Goal: Information Seeking & Learning: Learn about a topic

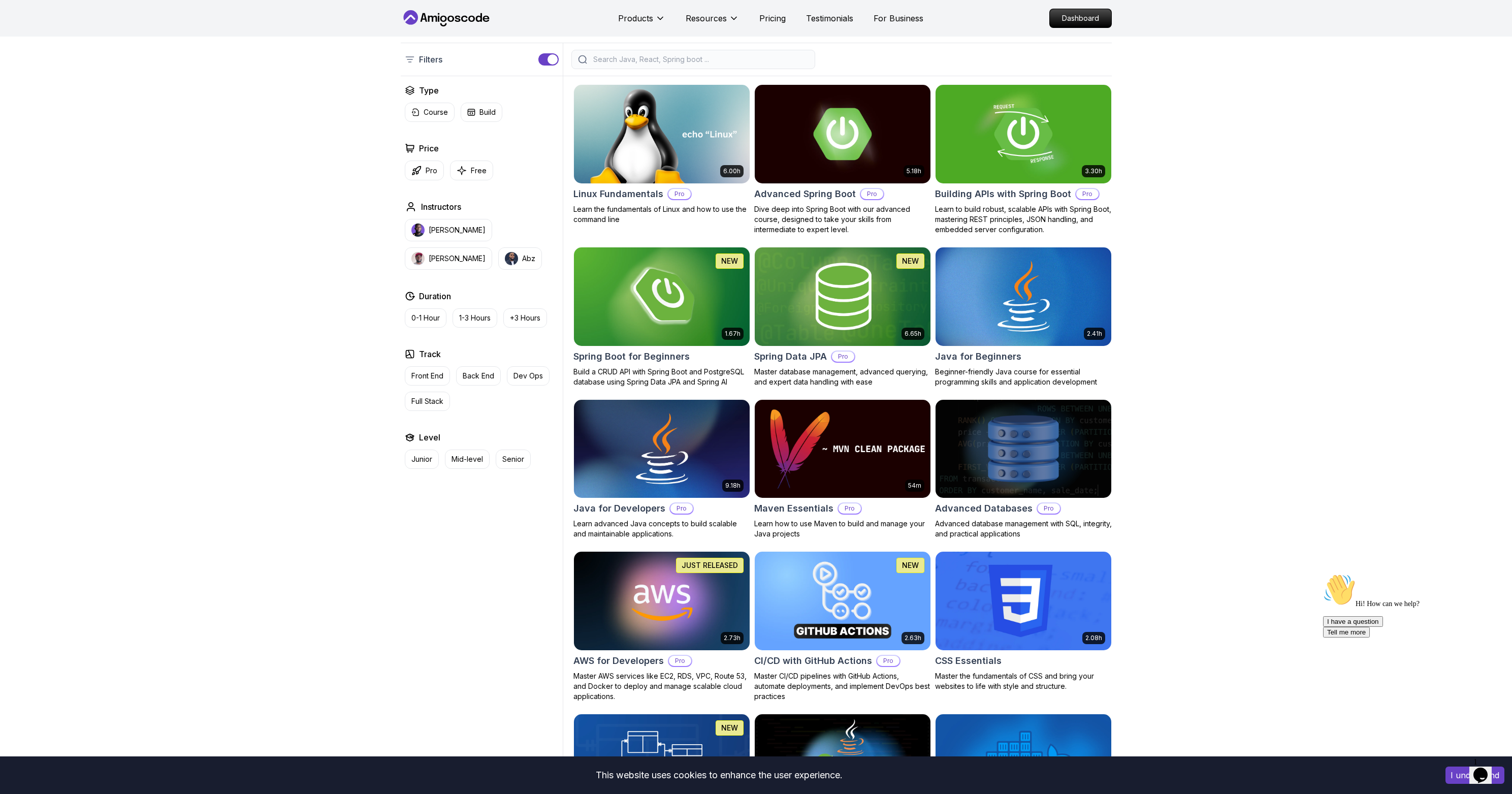
scroll to position [295, 0]
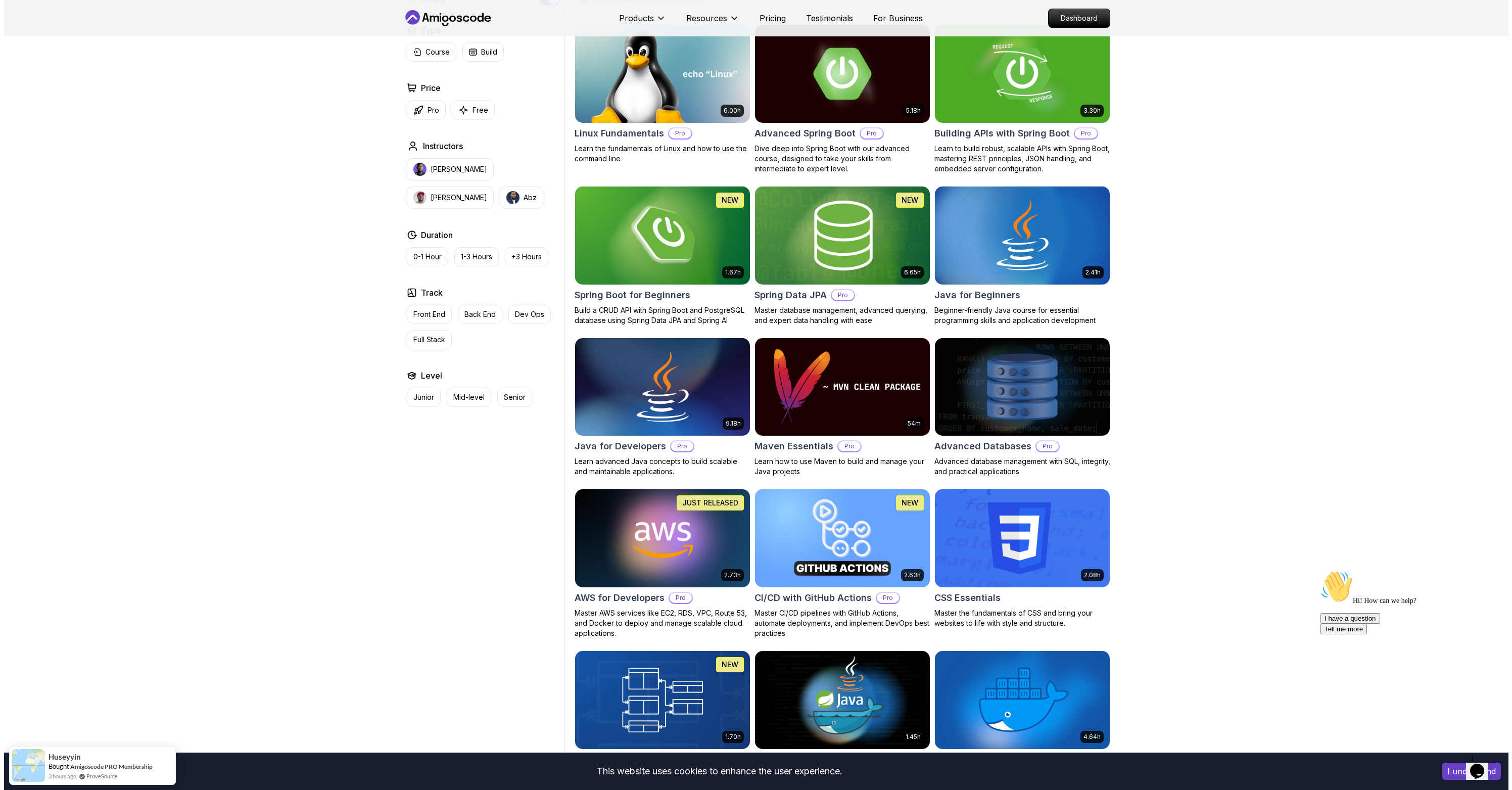
scroll to position [0, 0]
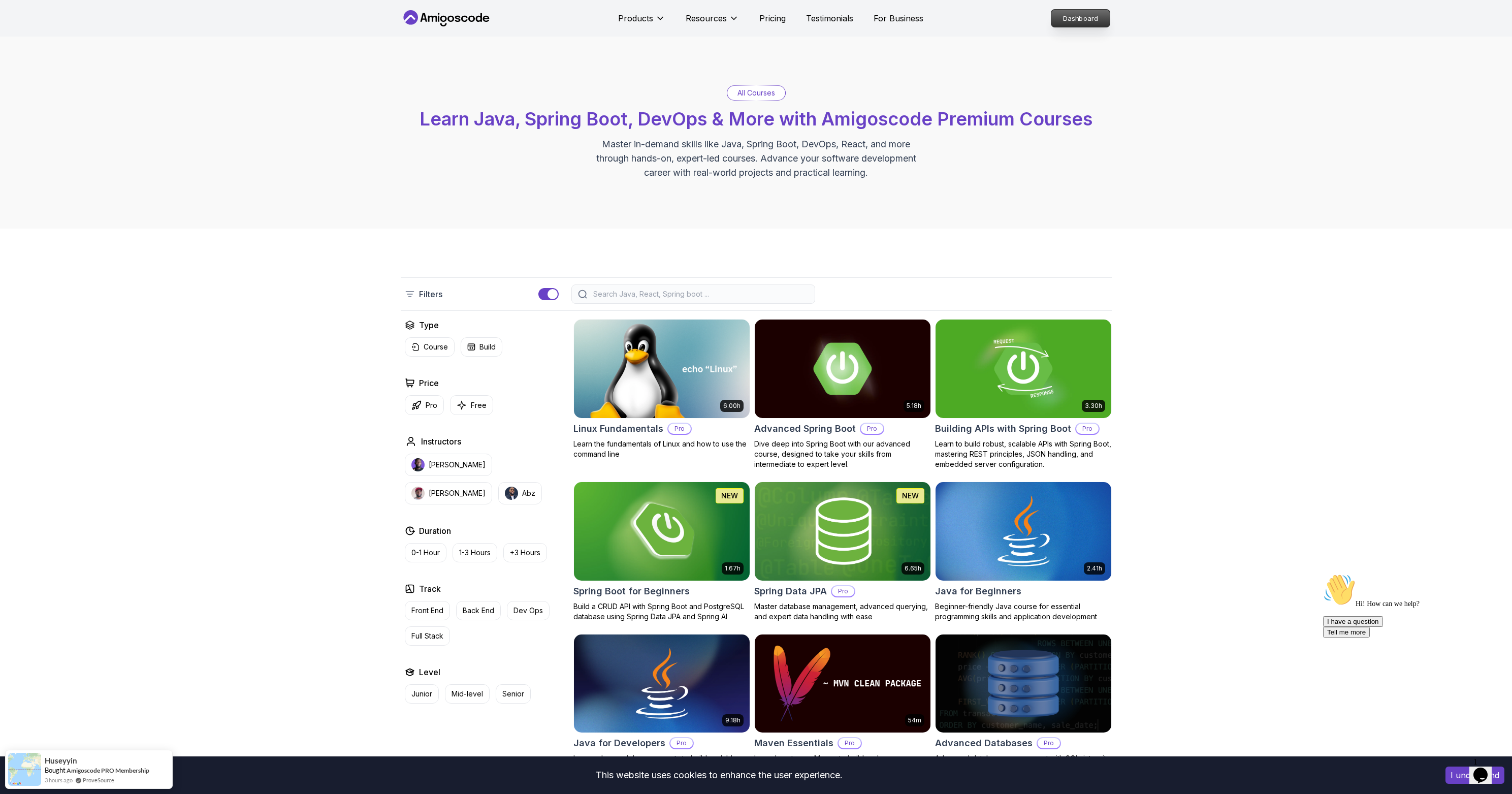
click at [1086, 20] on p "Dashboard" at bounding box center [1081, 18] width 59 height 17
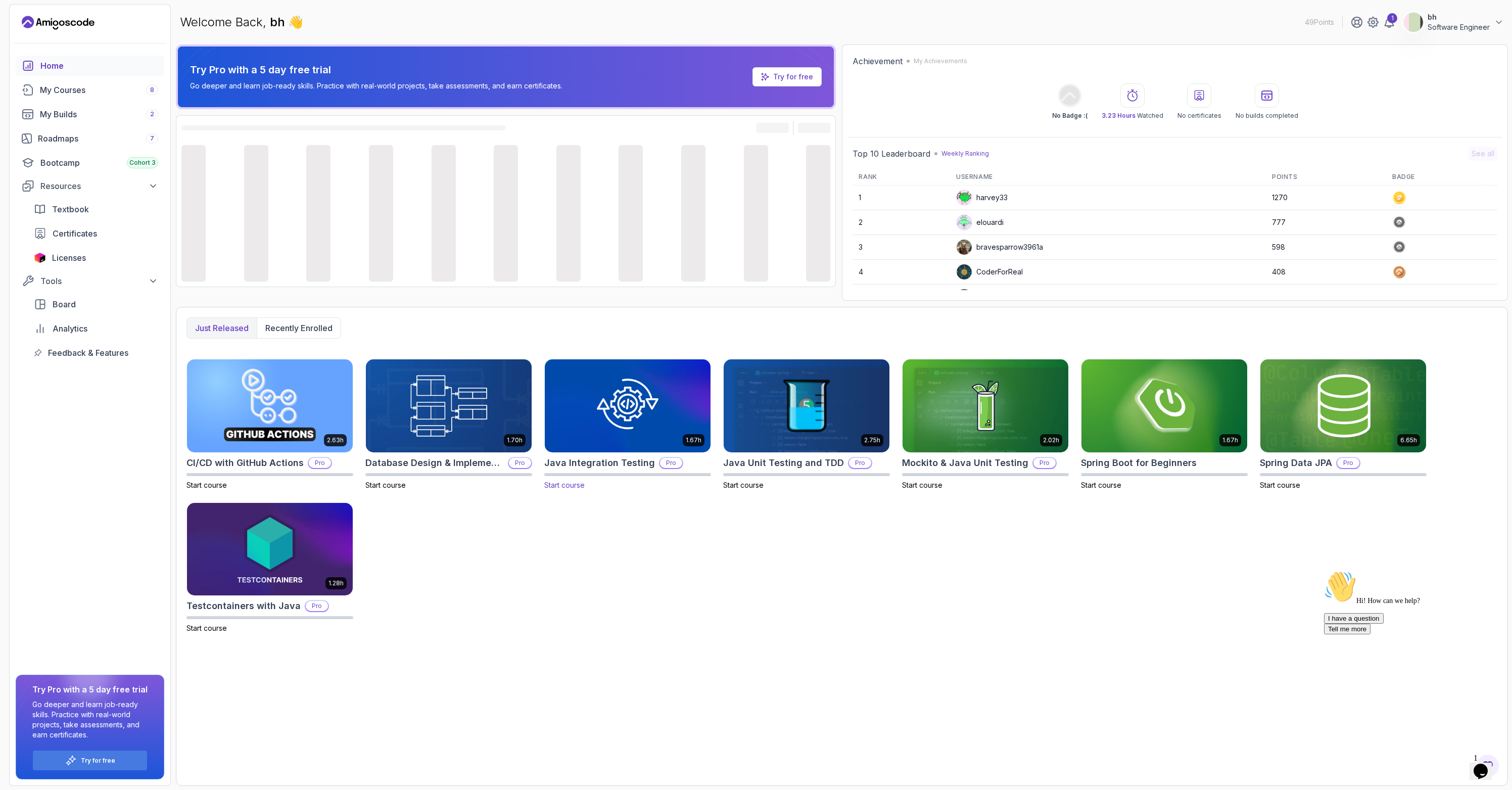
click at [626, 414] on img at bounding box center [627, 405] width 174 height 97
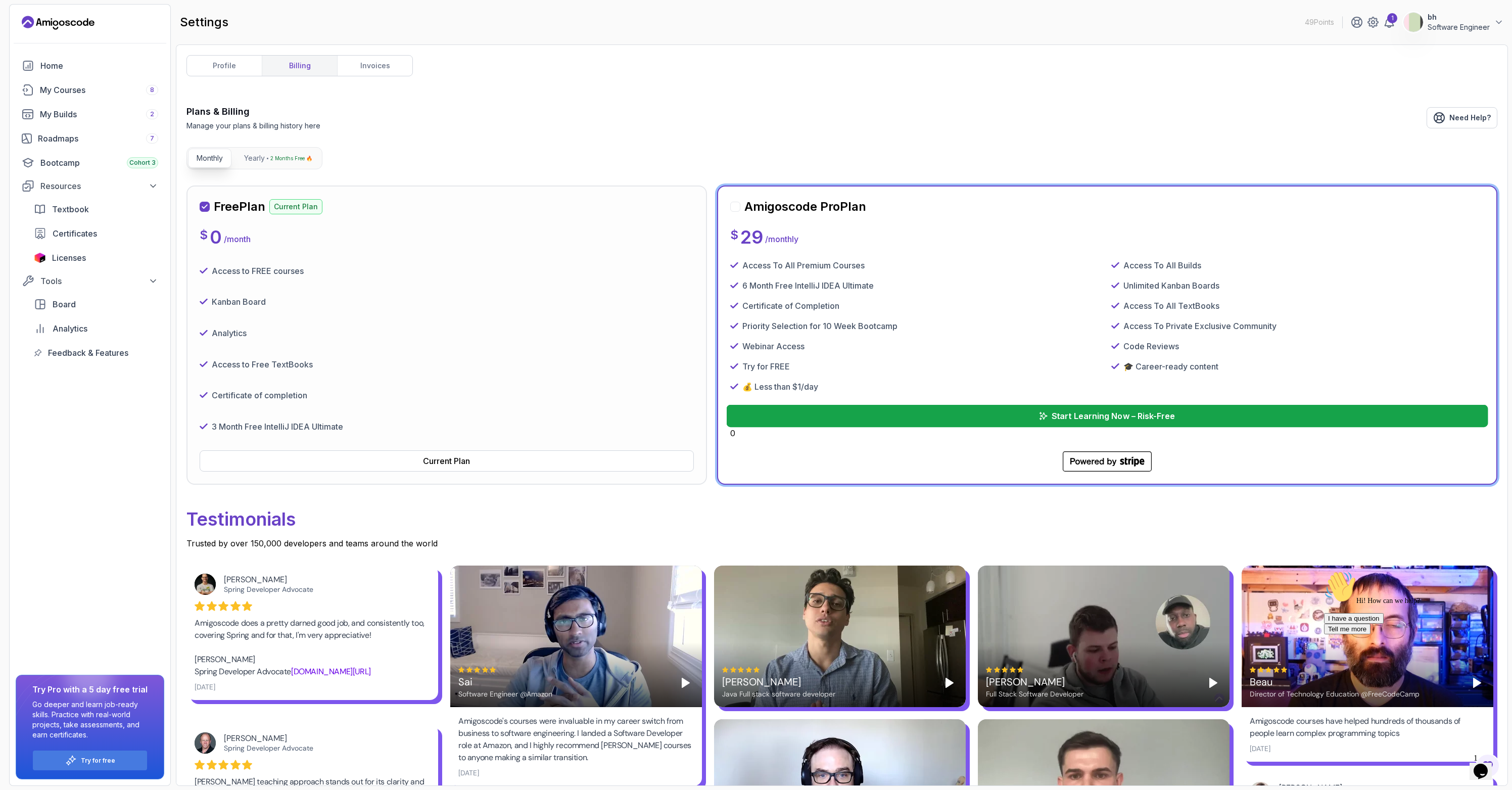
click at [864, 419] on button "Start Learning Now – Risk-Free" at bounding box center [1106, 416] width 762 height 22
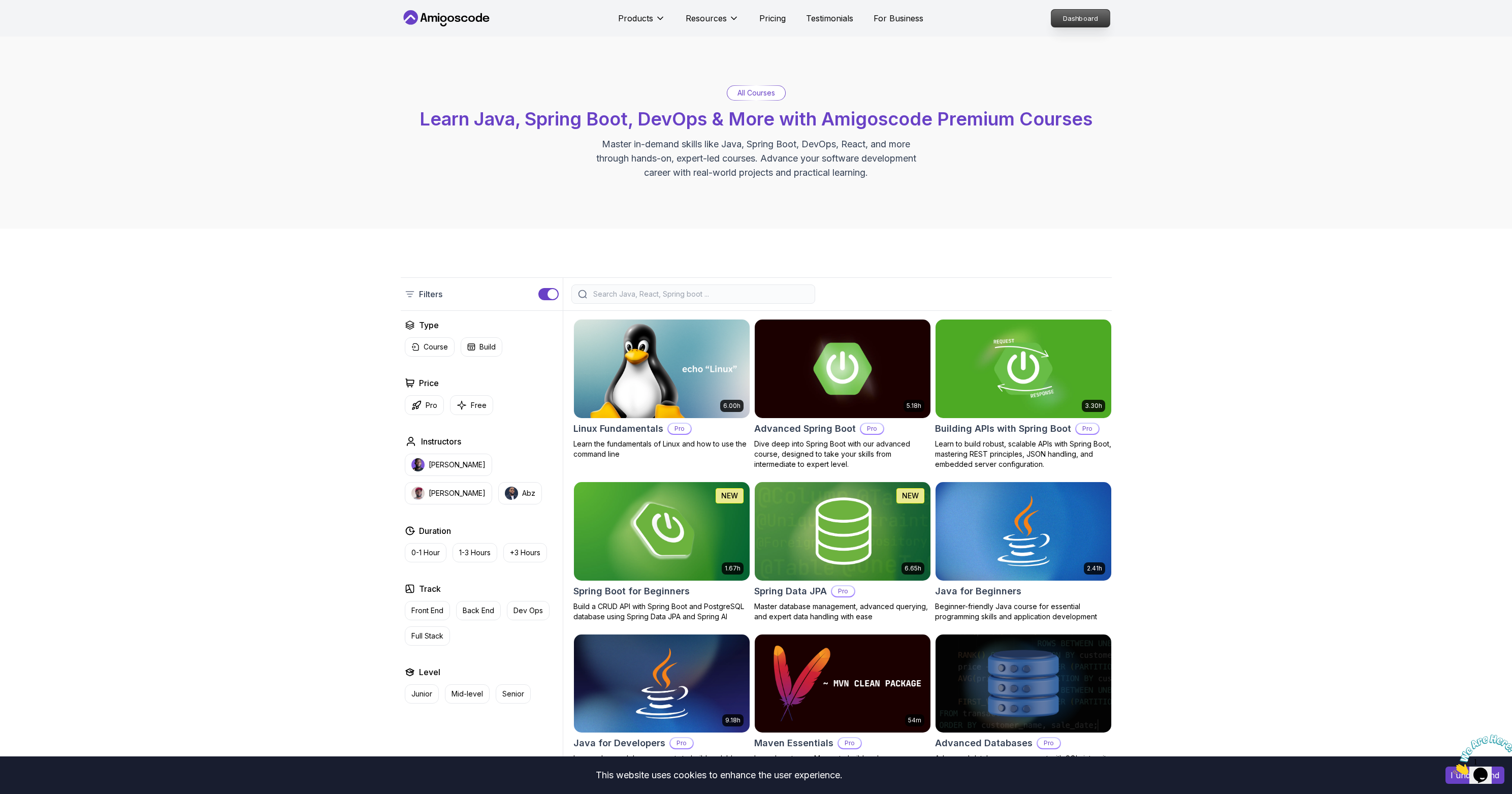
click at [1095, 26] on p "Dashboard" at bounding box center [1081, 18] width 59 height 17
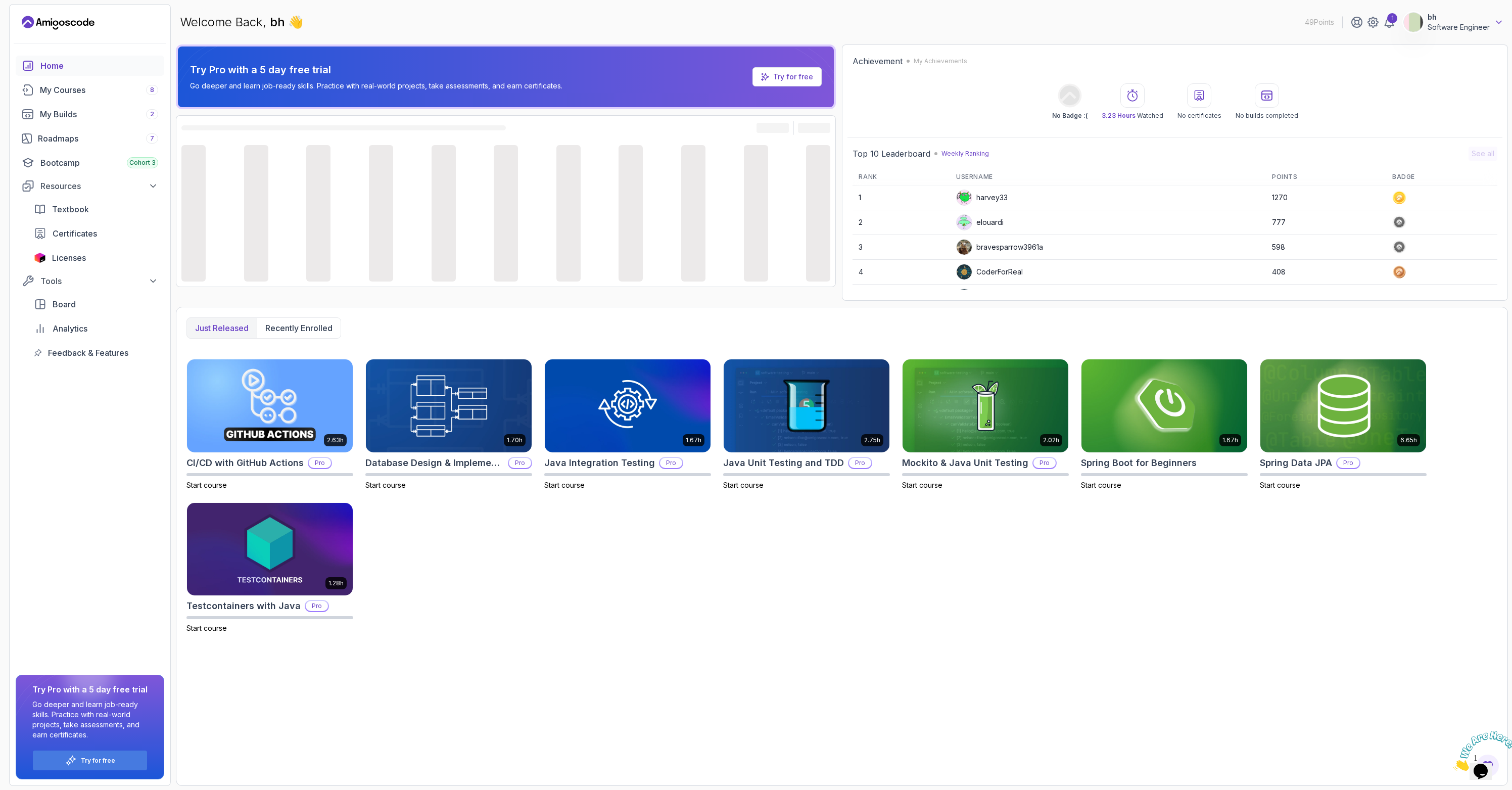
click at [1500, 20] on icon at bounding box center [1499, 22] width 10 height 10
click at [1440, 191] on button "Log out" at bounding box center [1442, 195] width 120 height 25
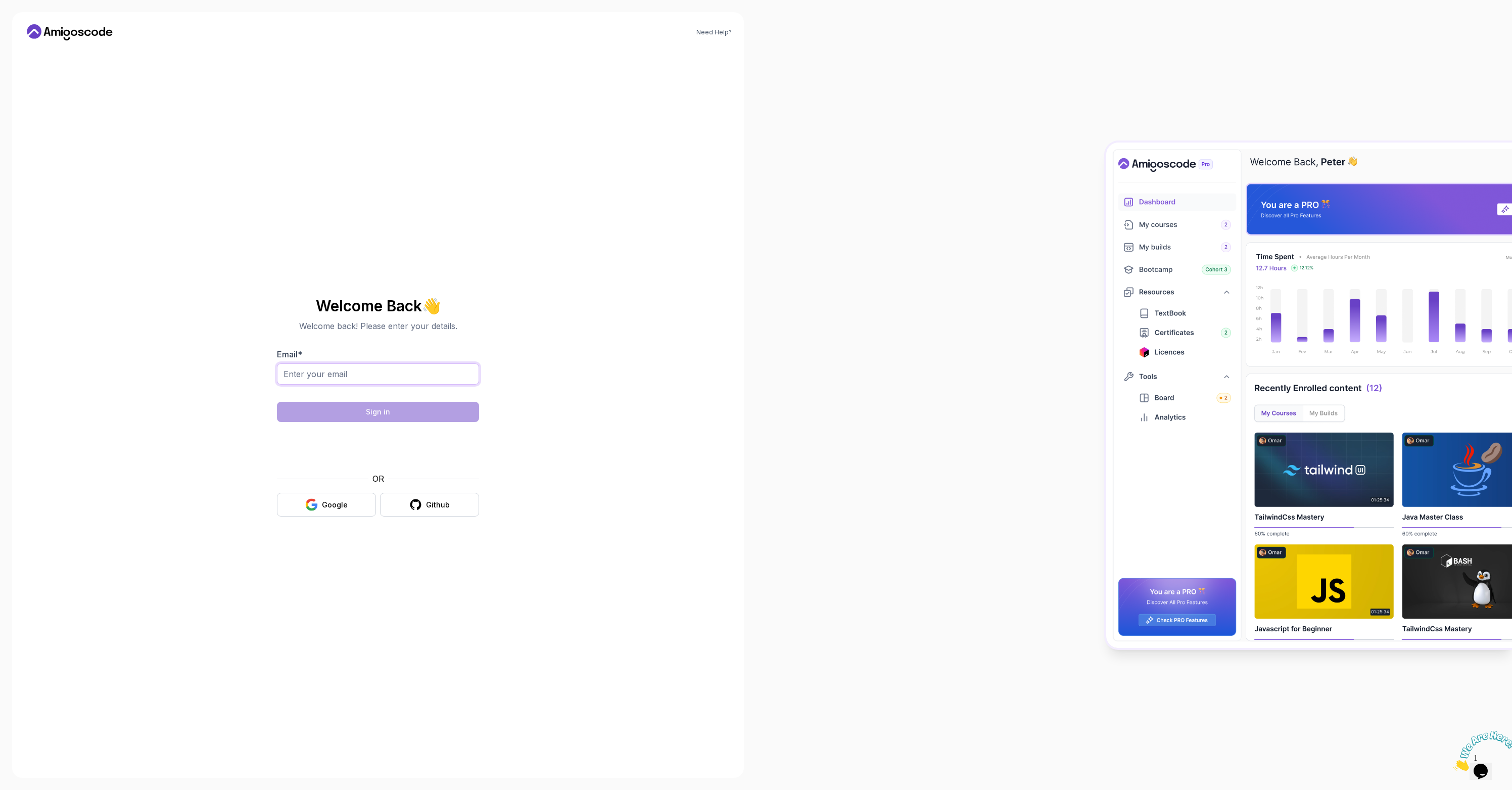
click at [322, 381] on input "Email *" at bounding box center [377, 374] width 202 height 21
type input "maxtan96@outlook.com"
click at [407, 411] on button "Sign in" at bounding box center [377, 411] width 202 height 20
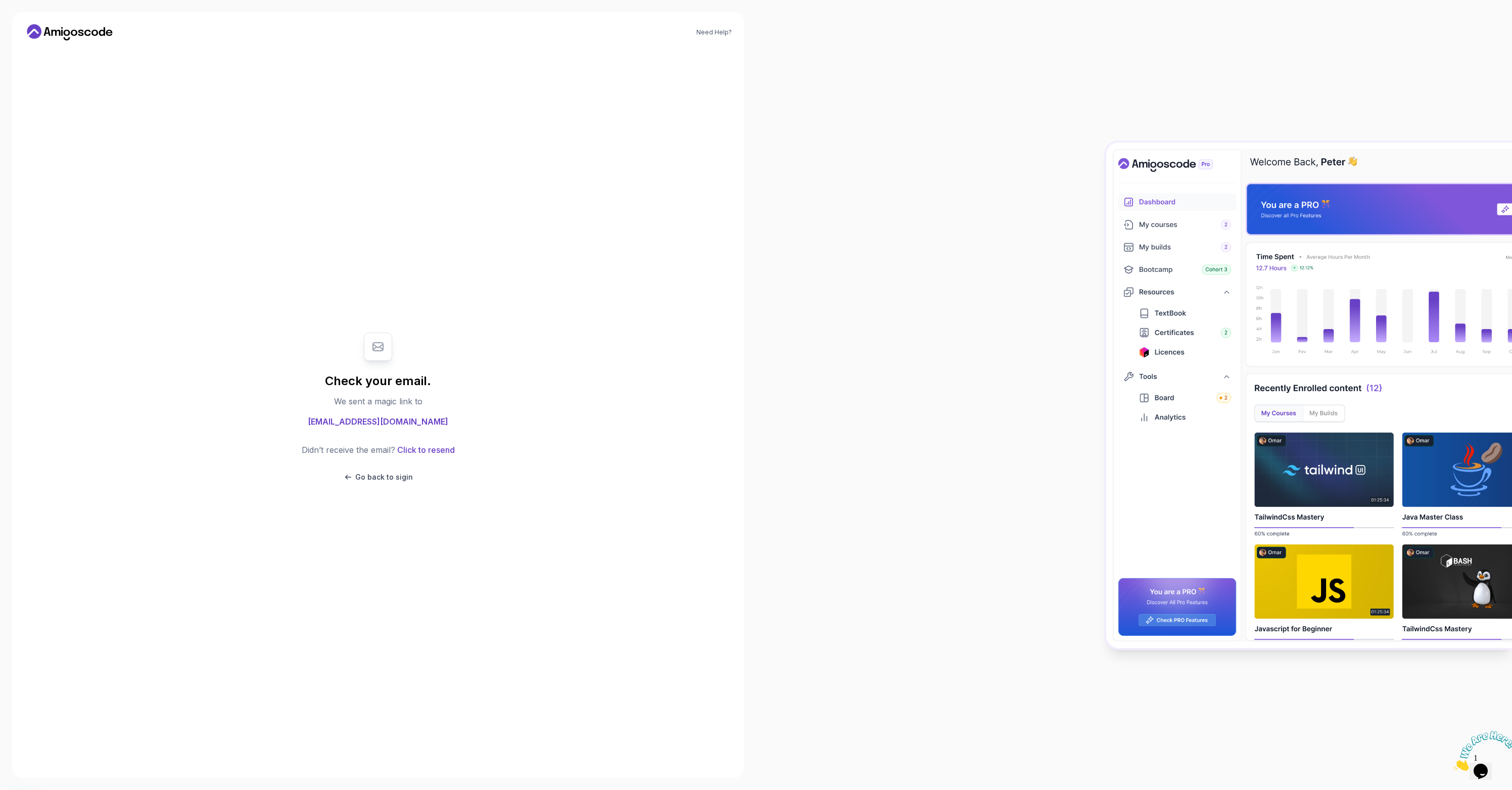
click at [65, 28] on icon at bounding box center [70, 32] width 91 height 16
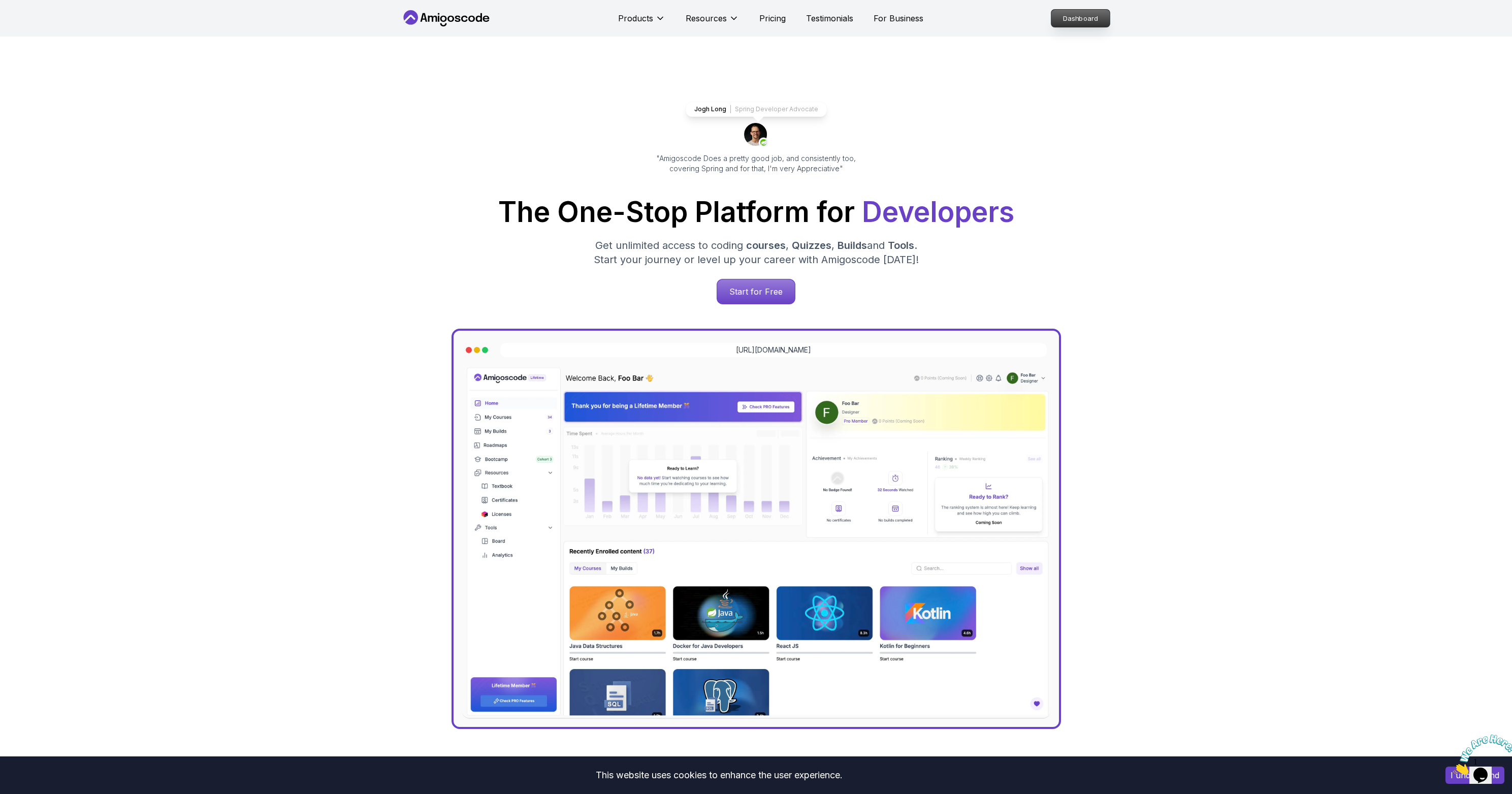
click at [1084, 17] on p "Dashboard" at bounding box center [1081, 18] width 59 height 17
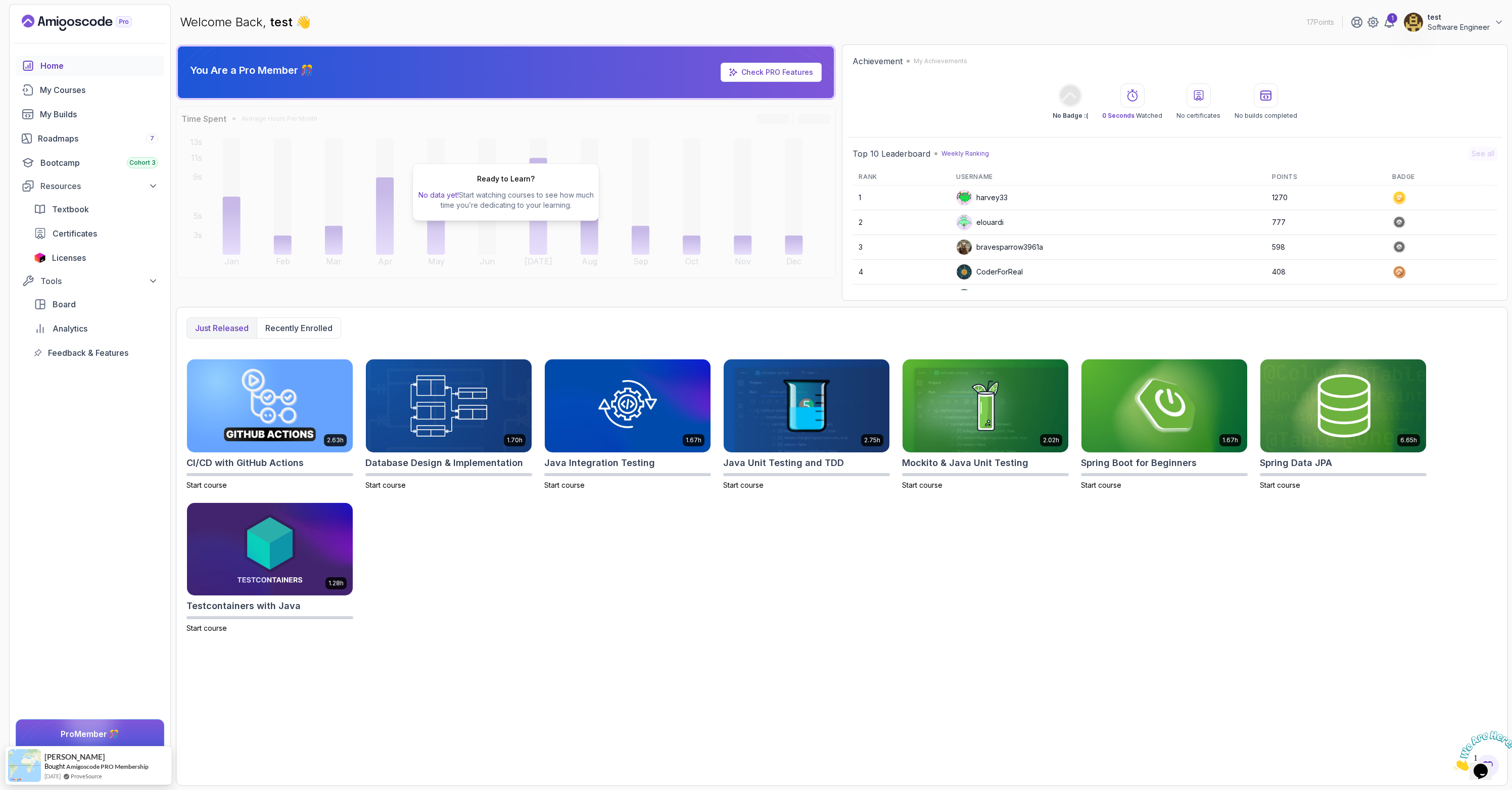
click at [761, 604] on div "2.63h CI/CD with GitHub Actions Start course 1.70h Database Design & Implementa…" at bounding box center [841, 496] width 1310 height 274
click at [71, 136] on div "Roadmaps 7" at bounding box center [98, 138] width 120 height 12
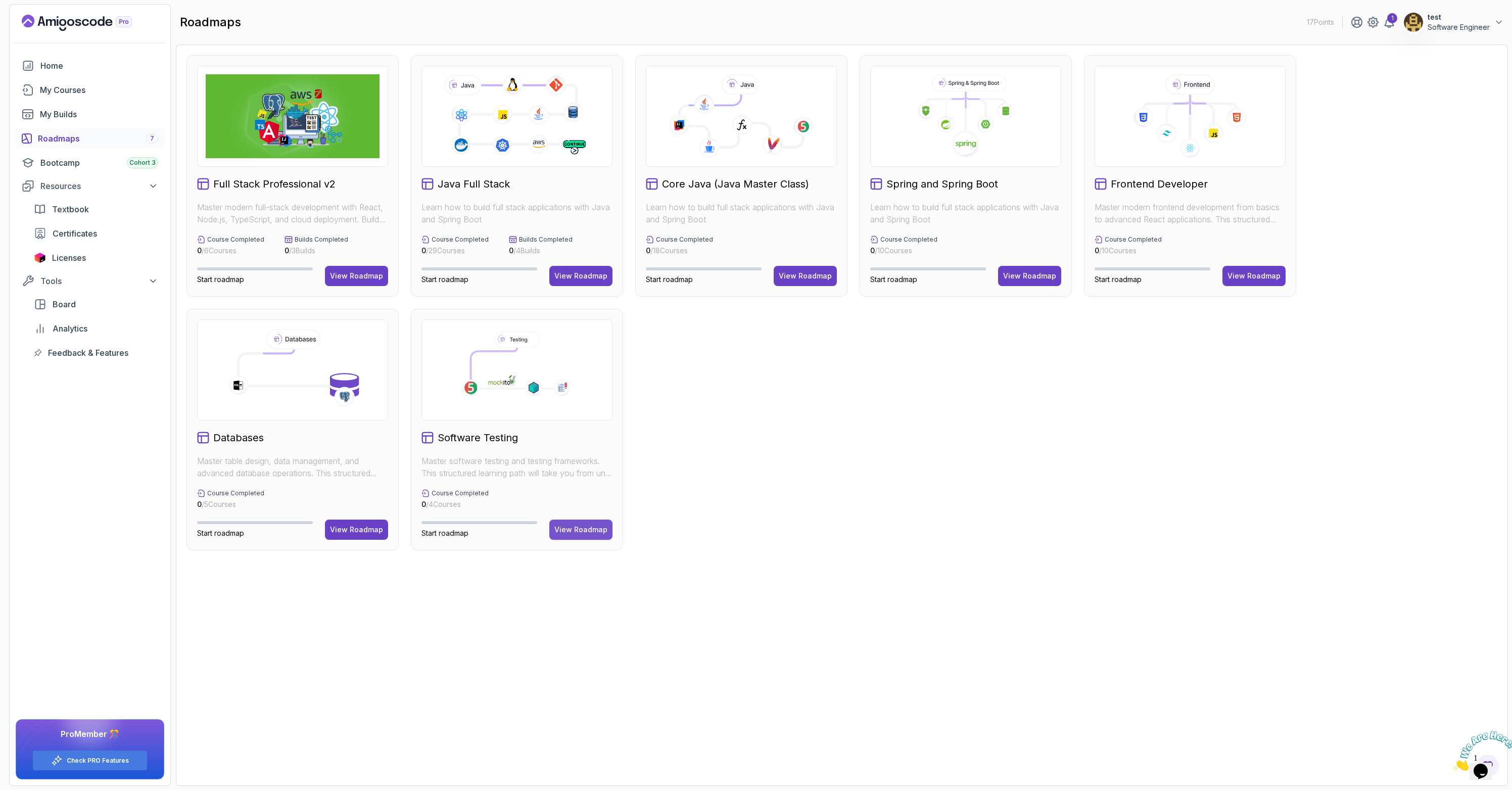
click at [589, 532] on div "View Roadmap" at bounding box center [581, 530] width 53 height 10
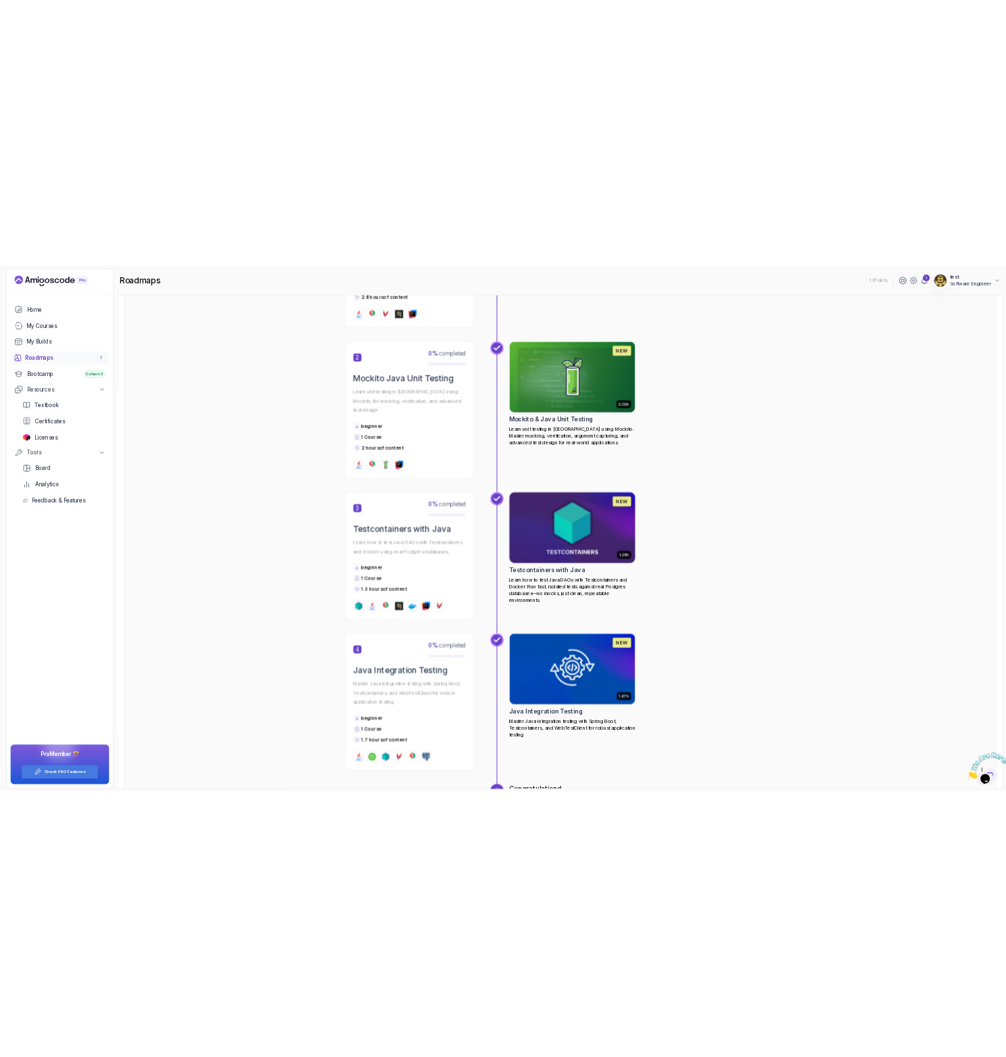
scroll to position [692, 0]
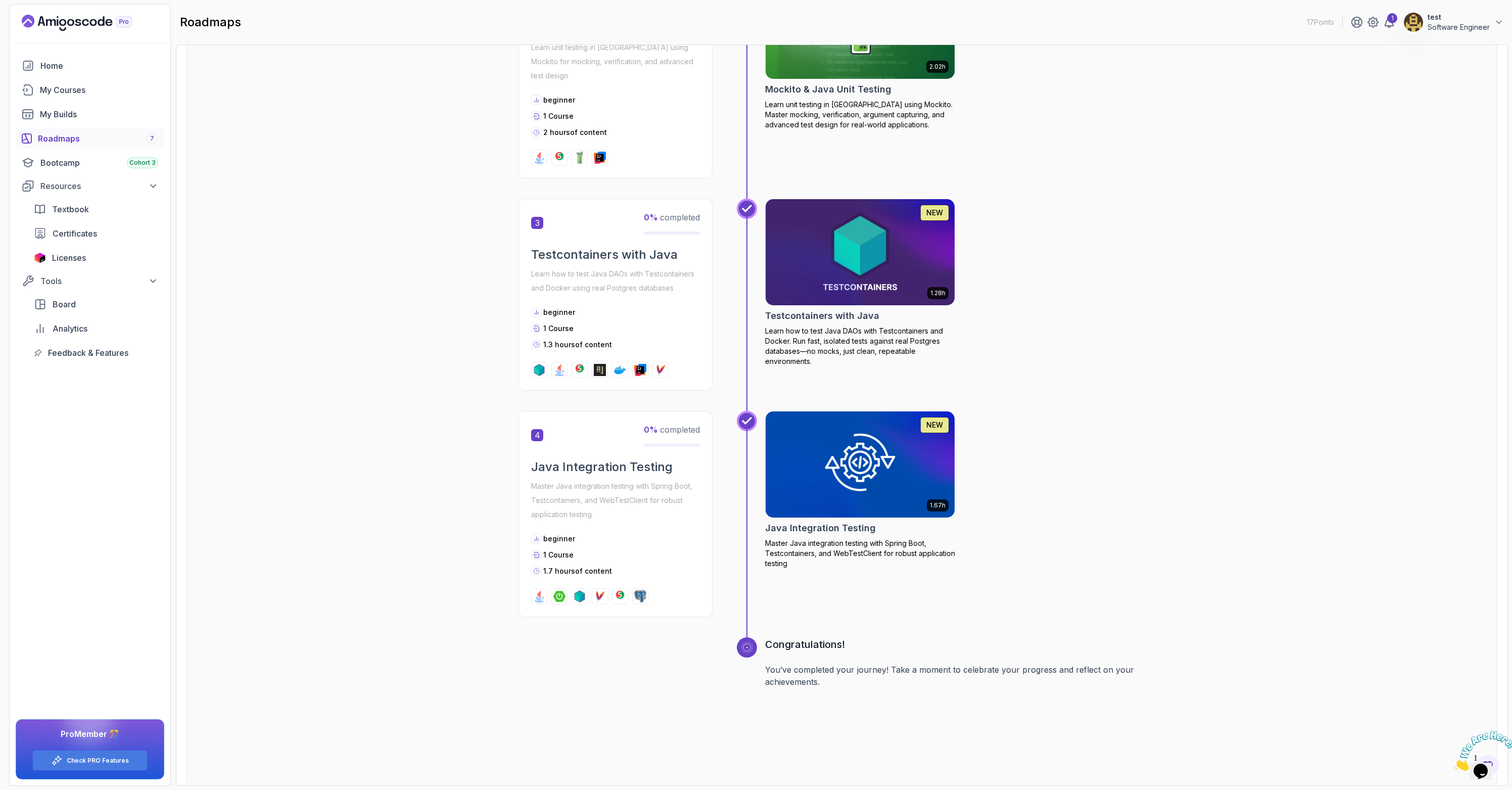
click at [855, 466] on img at bounding box center [860, 464] width 199 height 111
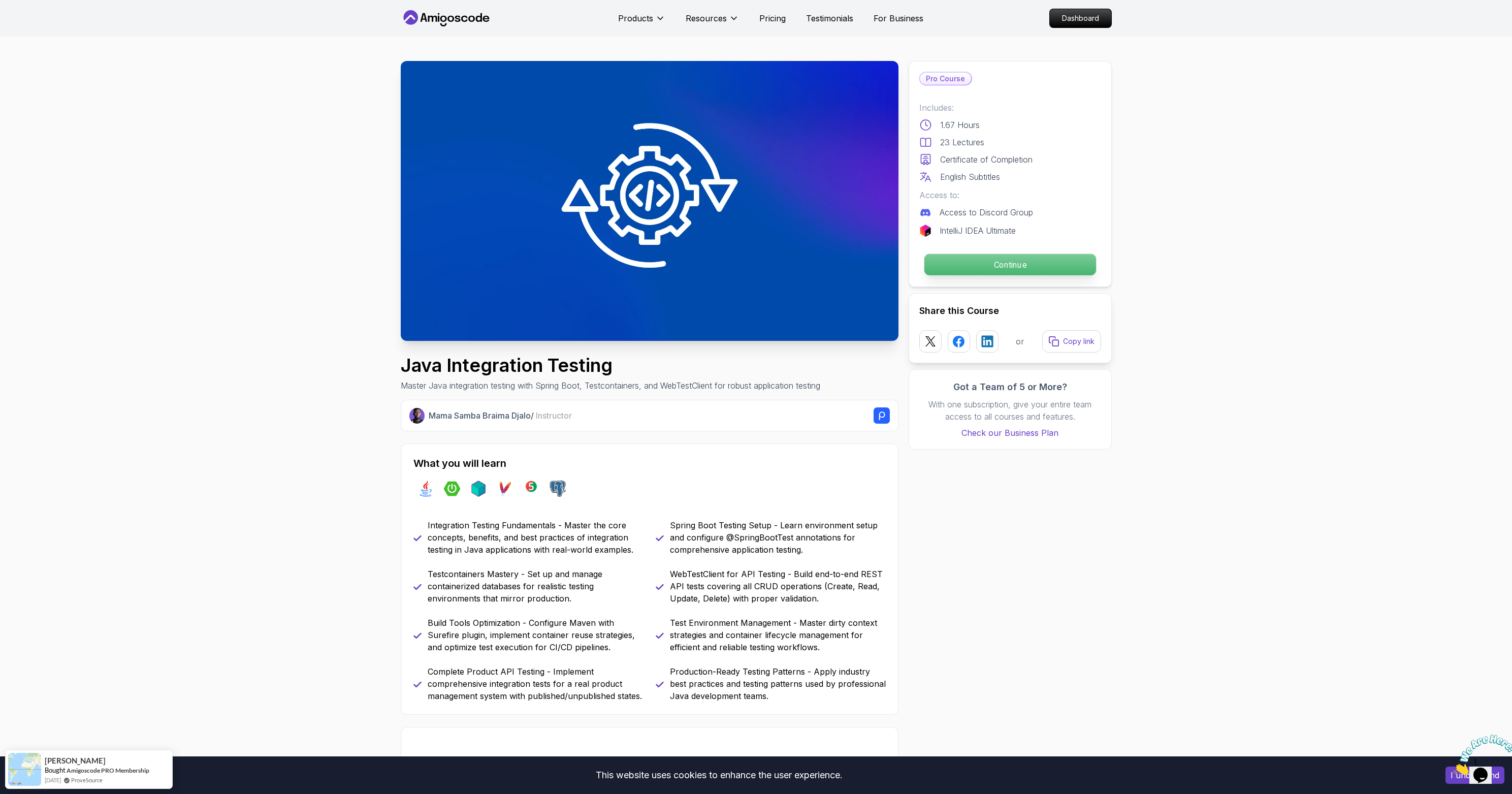
click at [1018, 264] on p "Continue" at bounding box center [1010, 264] width 171 height 21
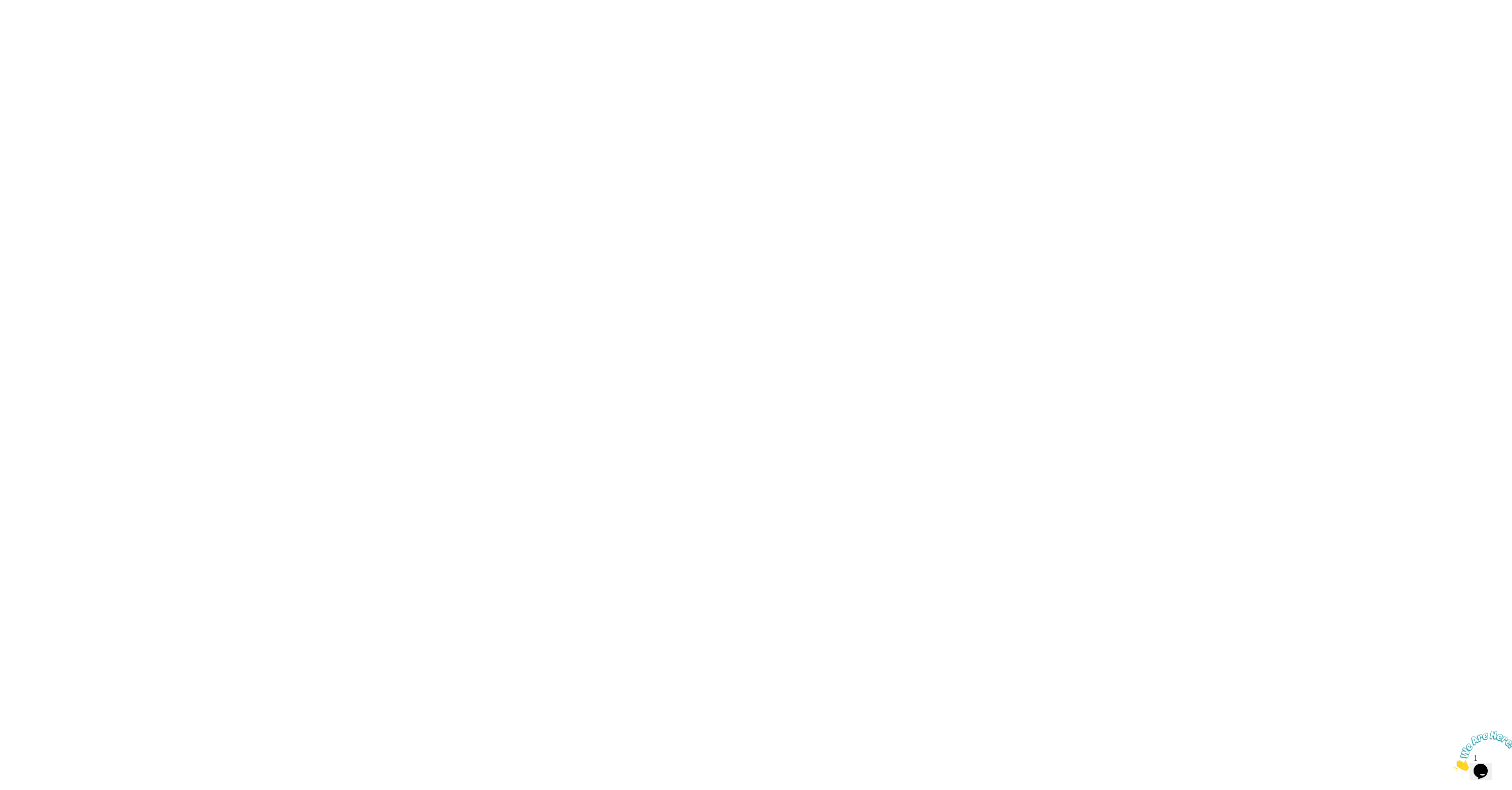
drag, startPoint x: 1502, startPoint y: 726, endPoint x: 1516, endPoint y: 916, distance: 190.5
click at [1495, 730] on div at bounding box center [1480, 750] width 55 height 40
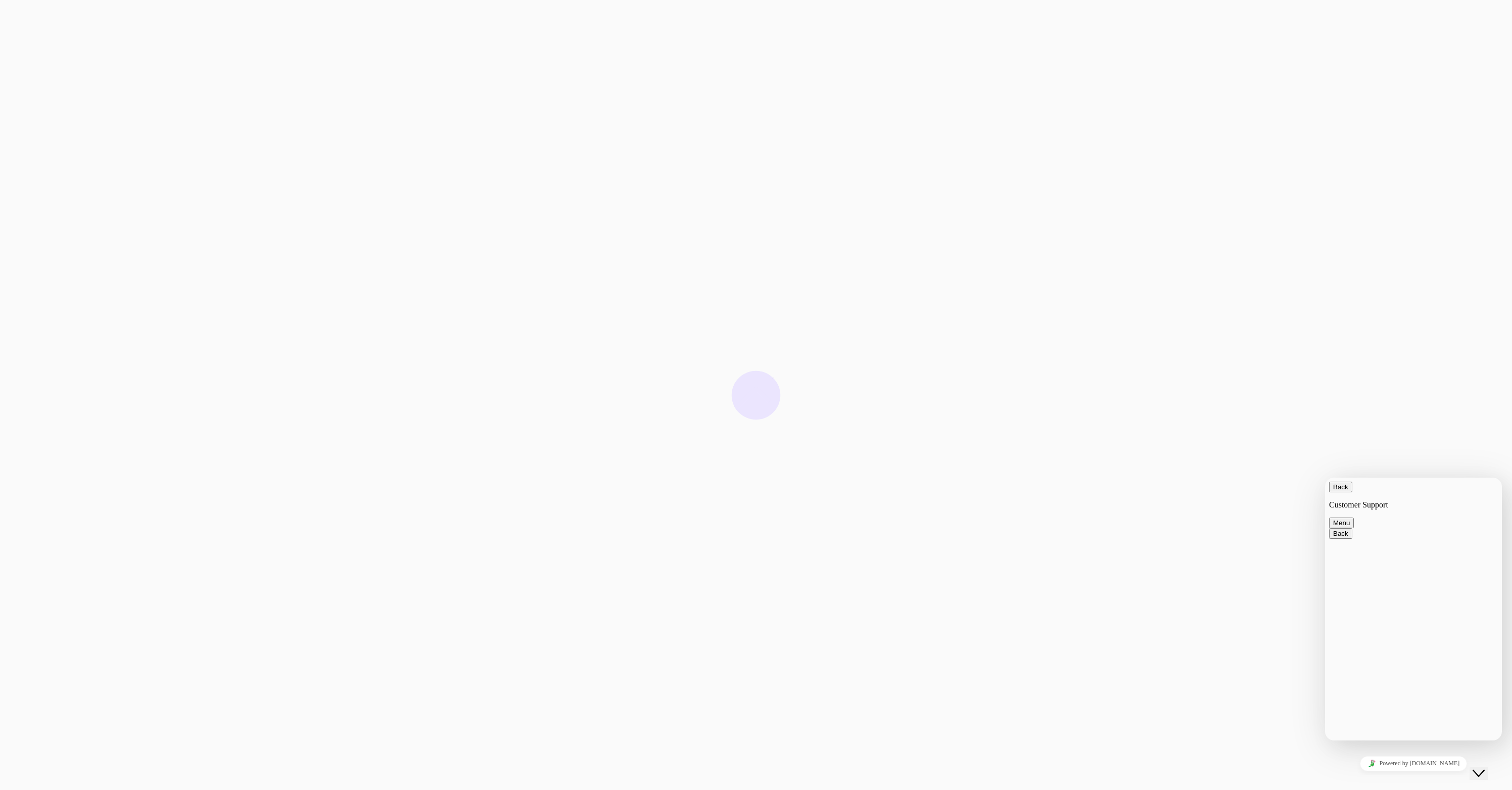
click at [1484, 770] on icon "Chat widget" at bounding box center [1478, 773] width 12 height 7
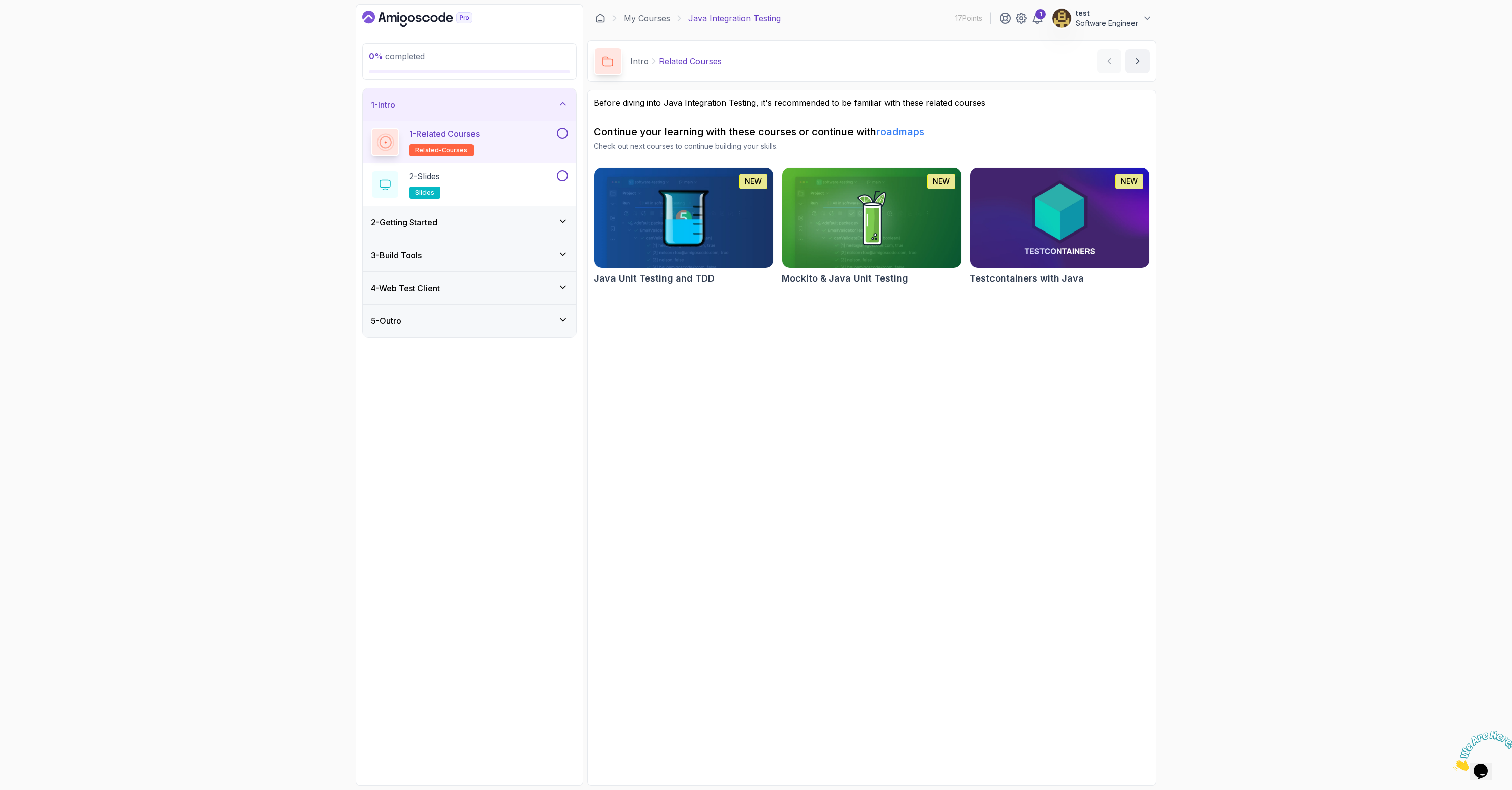
click at [495, 220] on div "2 - Getting Started" at bounding box center [469, 222] width 197 height 12
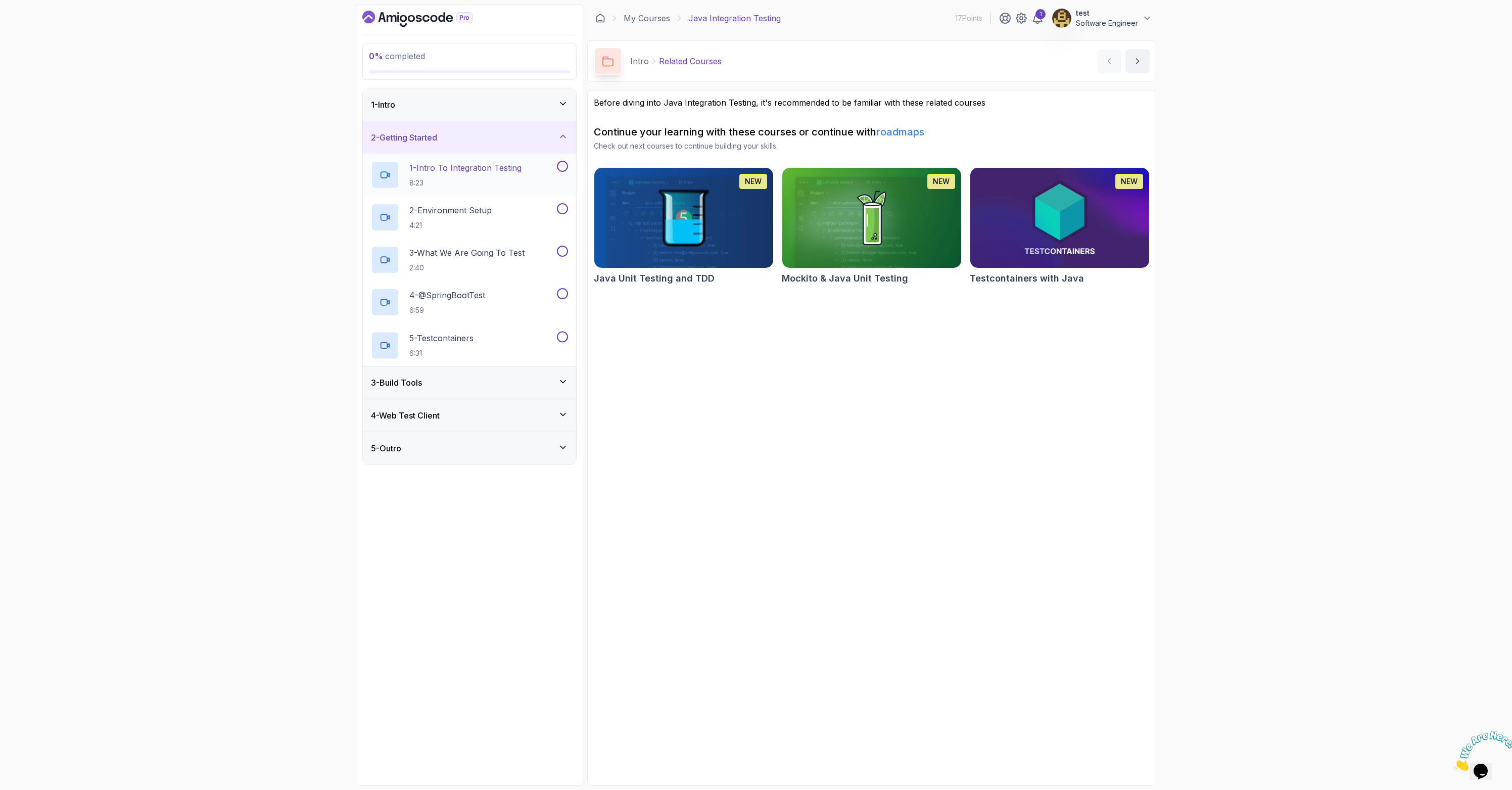
click at [487, 182] on p "8:23" at bounding box center [466, 183] width 112 height 10
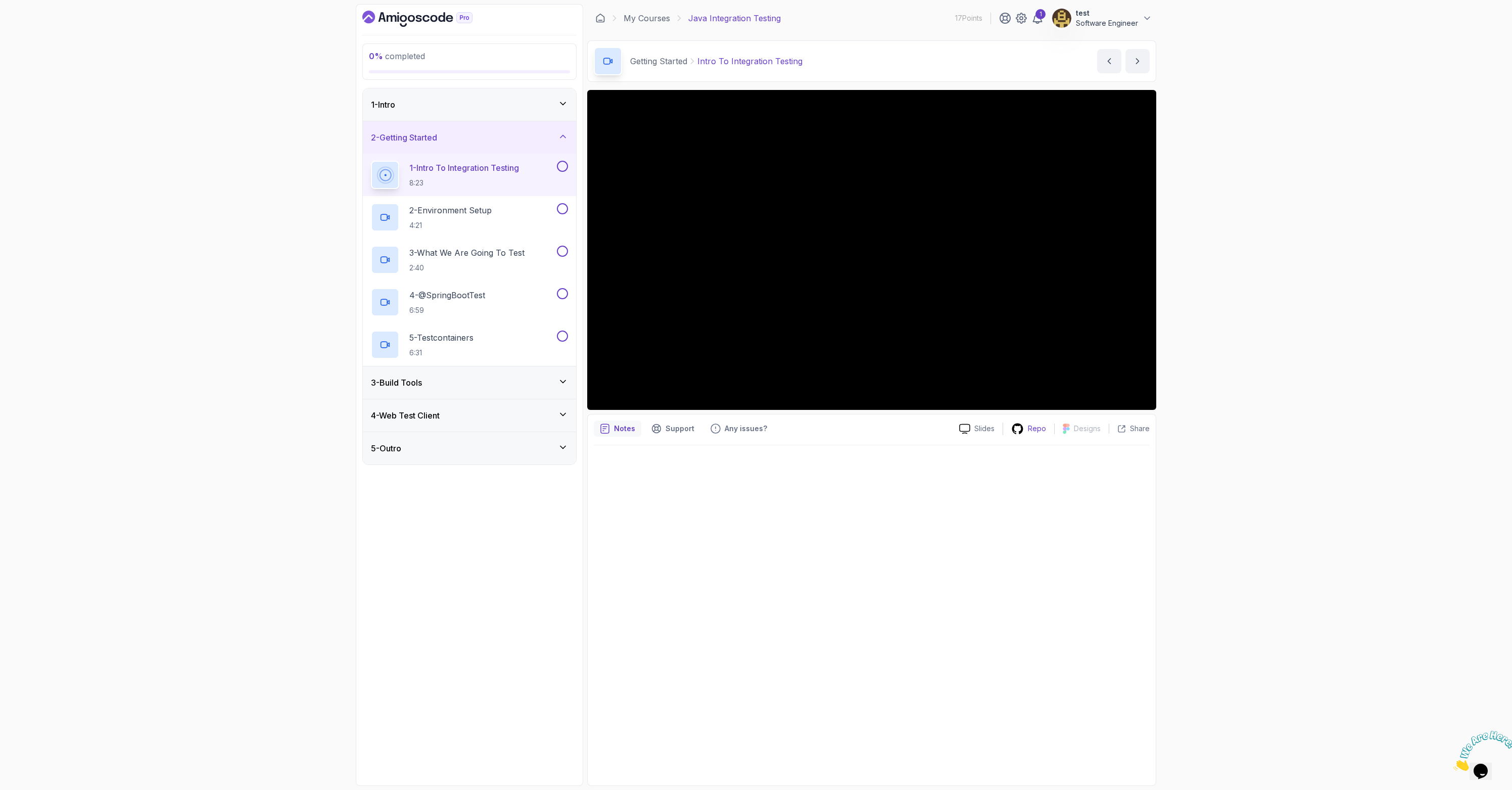
click at [1041, 425] on p "Repo" at bounding box center [1037, 428] width 18 height 10
click at [961, 486] on div at bounding box center [871, 612] width 556 height 334
click at [1034, 19] on icon at bounding box center [1037, 18] width 12 height 12
click at [486, 415] on div "4 - Web Test Client" at bounding box center [469, 416] width 197 height 12
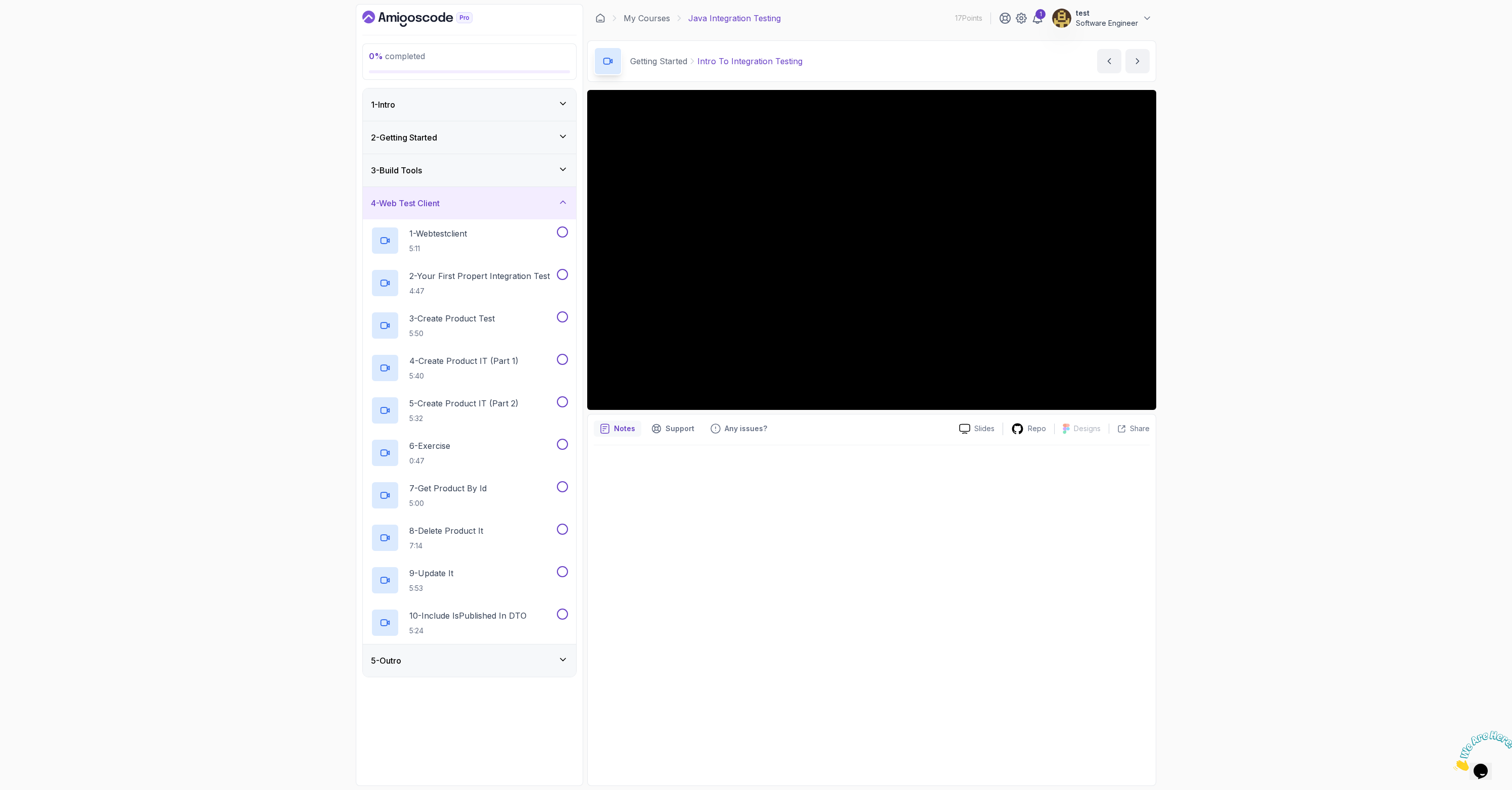
click at [507, 144] on div "2 - Getting Started" at bounding box center [469, 137] width 213 height 32
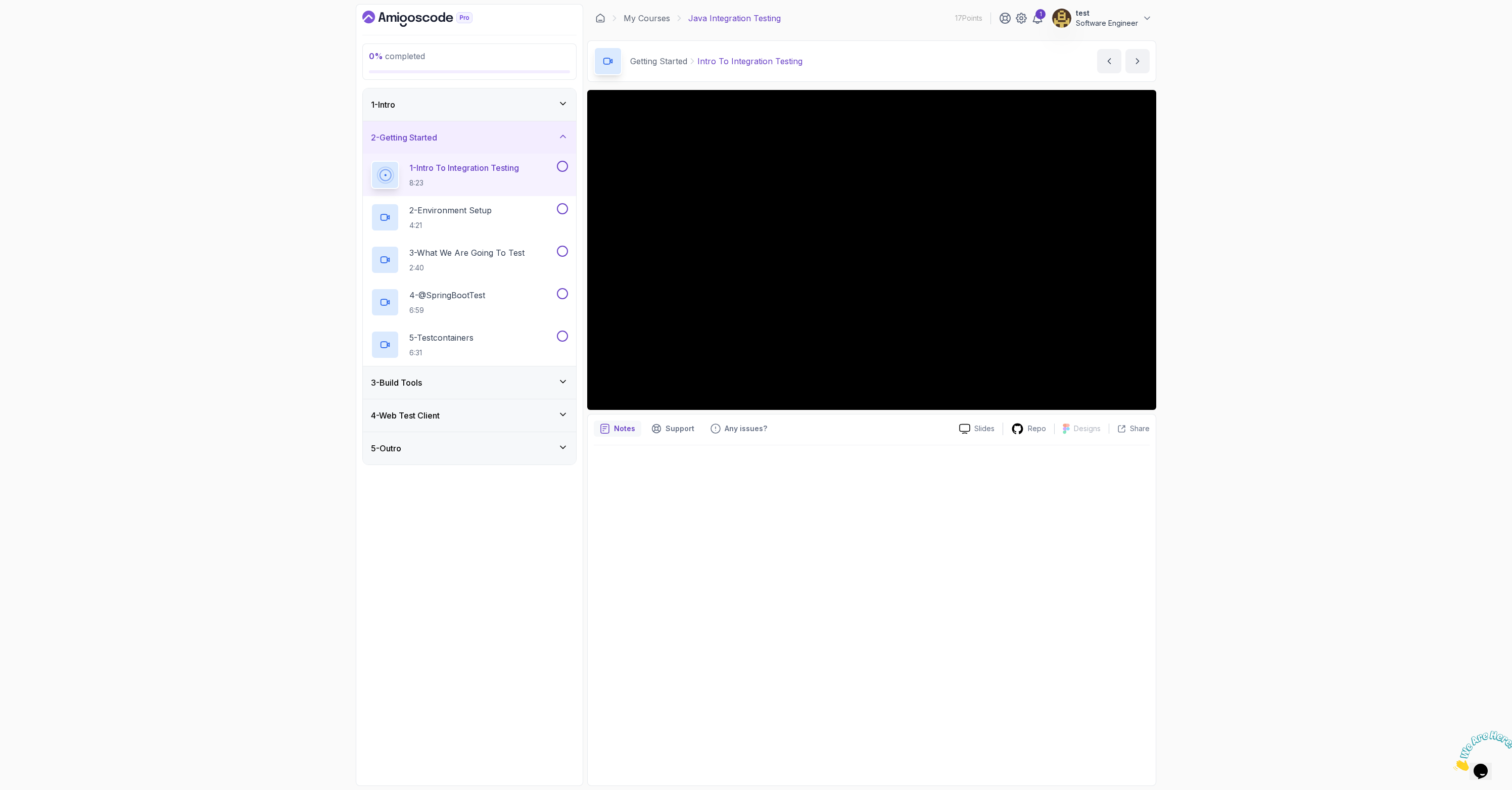
click at [561, 164] on button at bounding box center [562, 166] width 11 height 11
click at [476, 219] on h2 "2 - Environment Setup 4:21" at bounding box center [451, 217] width 82 height 26
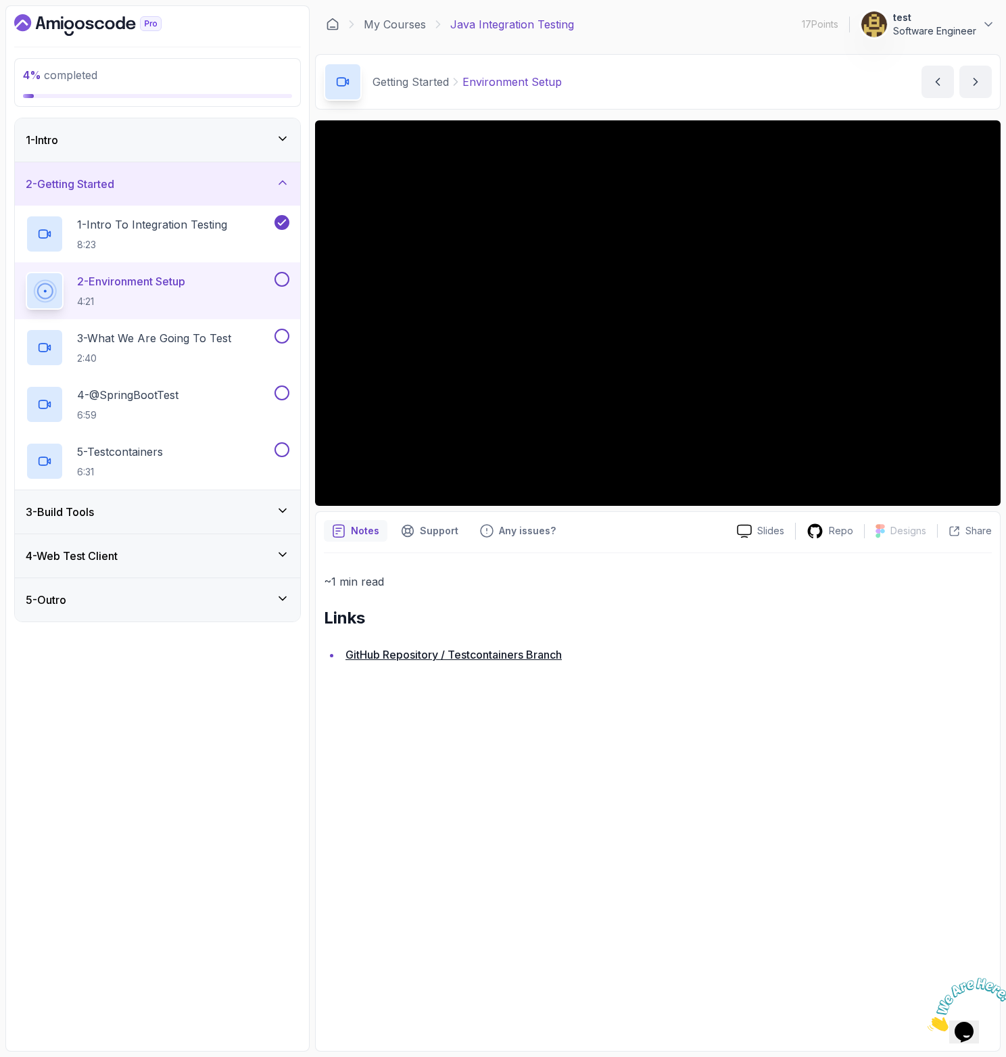
click at [283, 280] on button at bounding box center [281, 279] width 15 height 15
click at [191, 342] on p "3 - What We Are Going To Test" at bounding box center [154, 338] width 154 height 16
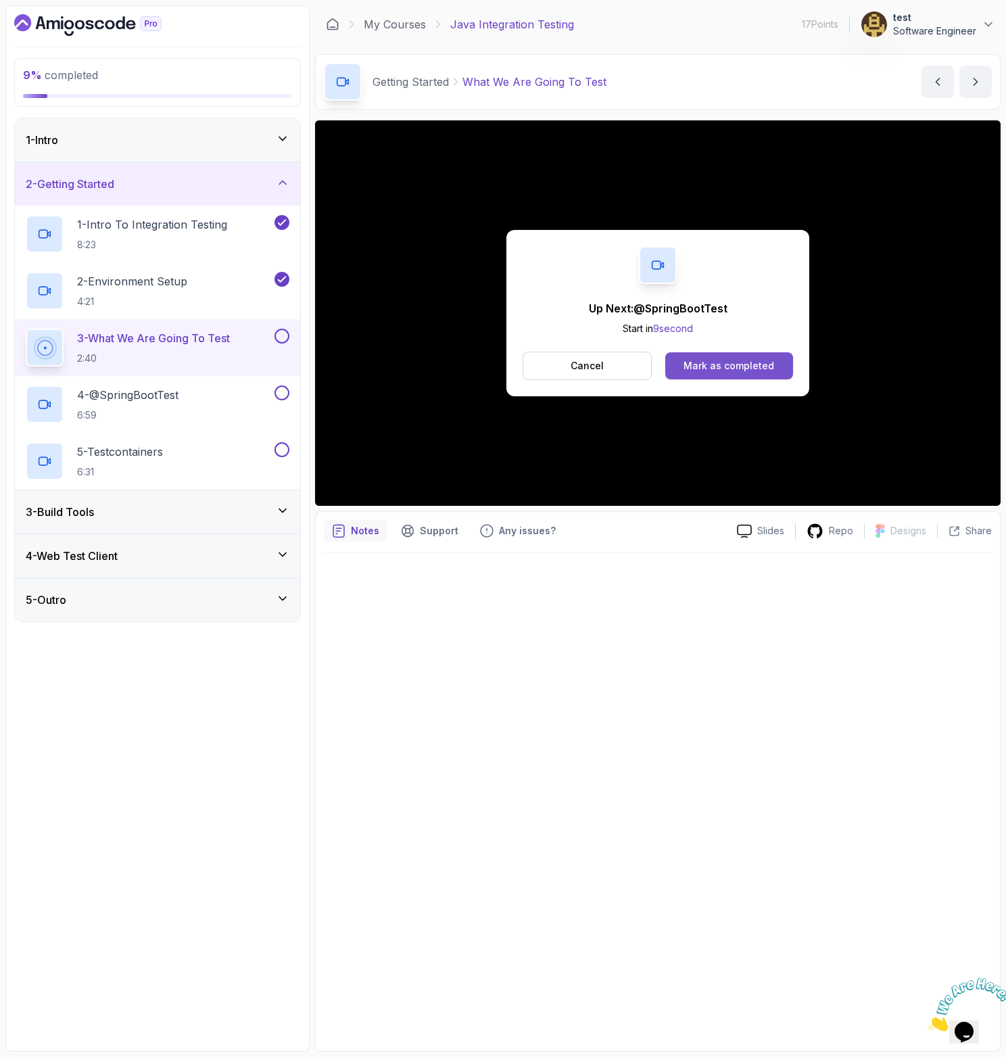
click at [745, 362] on div "Mark as completed" at bounding box center [728, 366] width 91 height 14
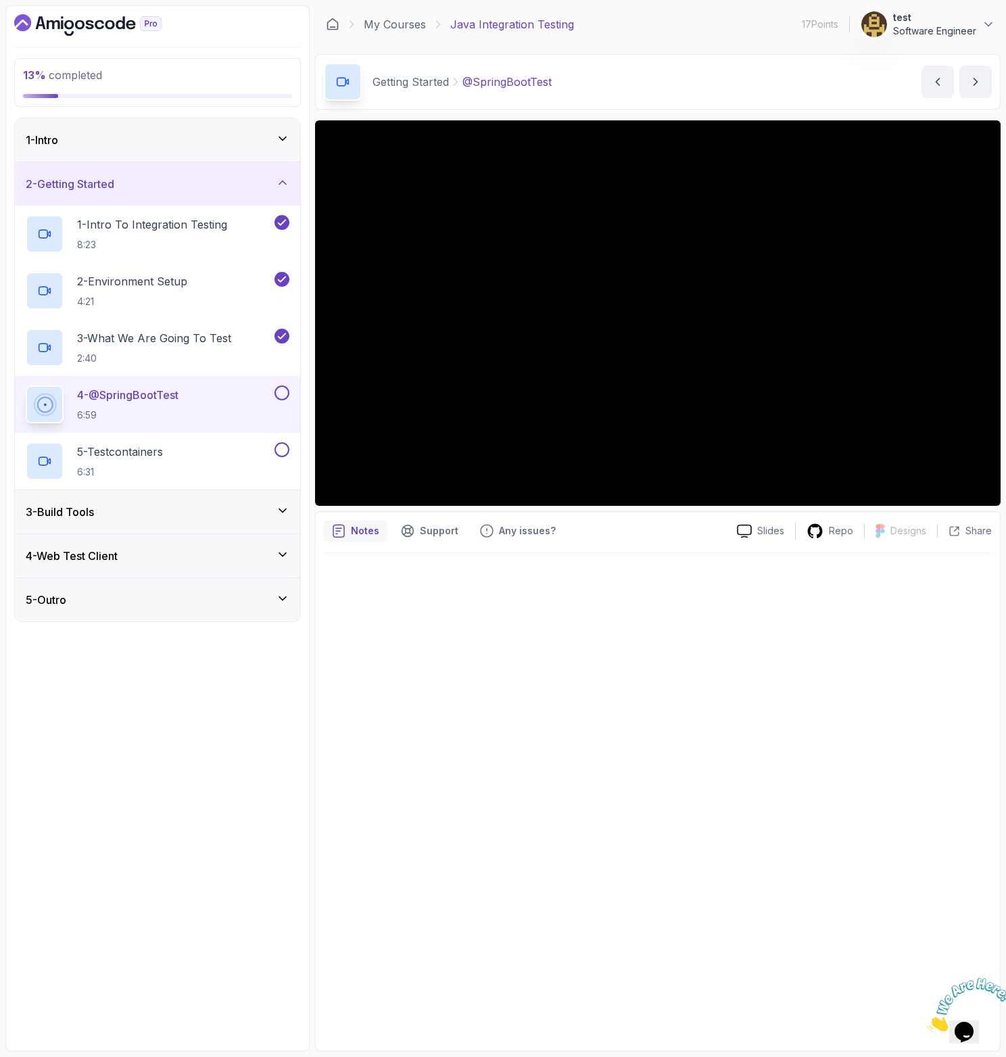
click at [280, 392] on button at bounding box center [281, 392] width 15 height 15
click at [208, 450] on div "5 - Testcontainers 6:31" at bounding box center [149, 461] width 246 height 38
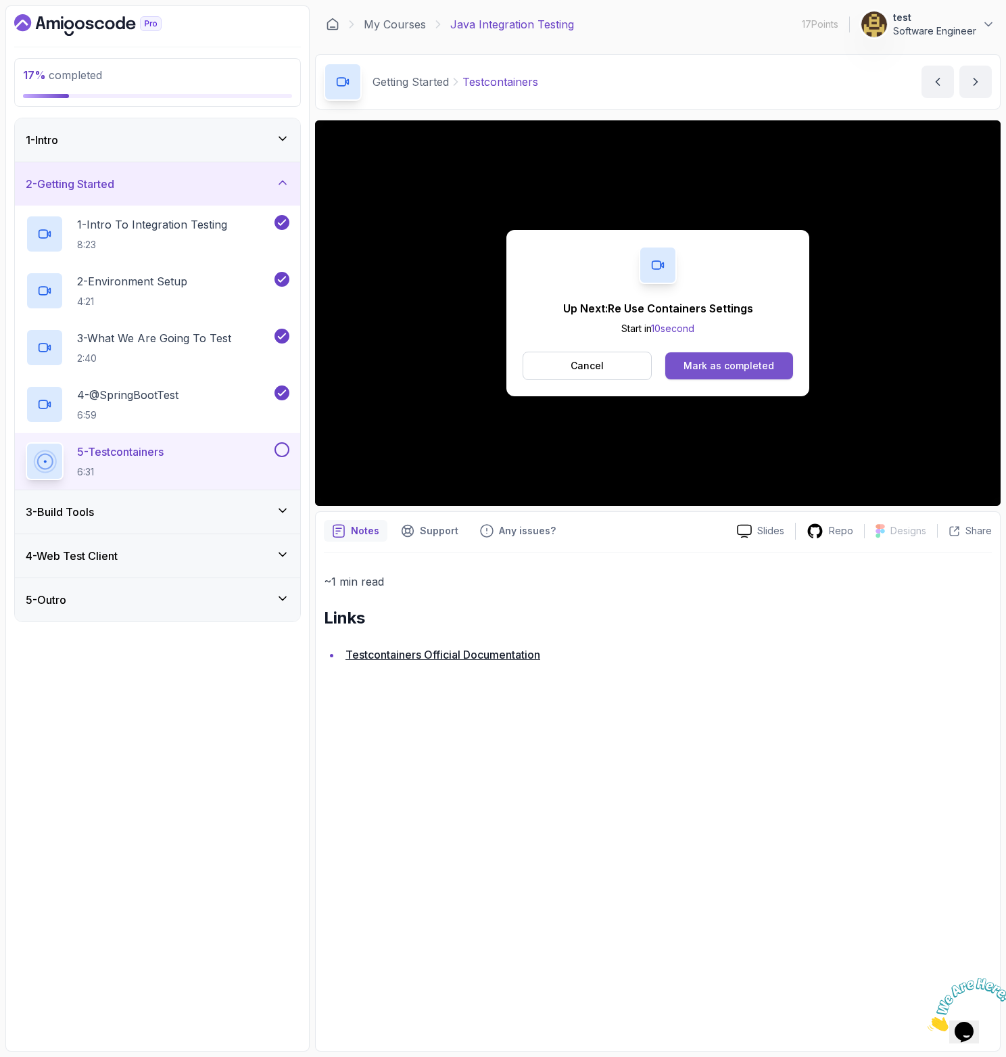
click at [724, 368] on div "Mark as completed" at bounding box center [728, 366] width 91 height 14
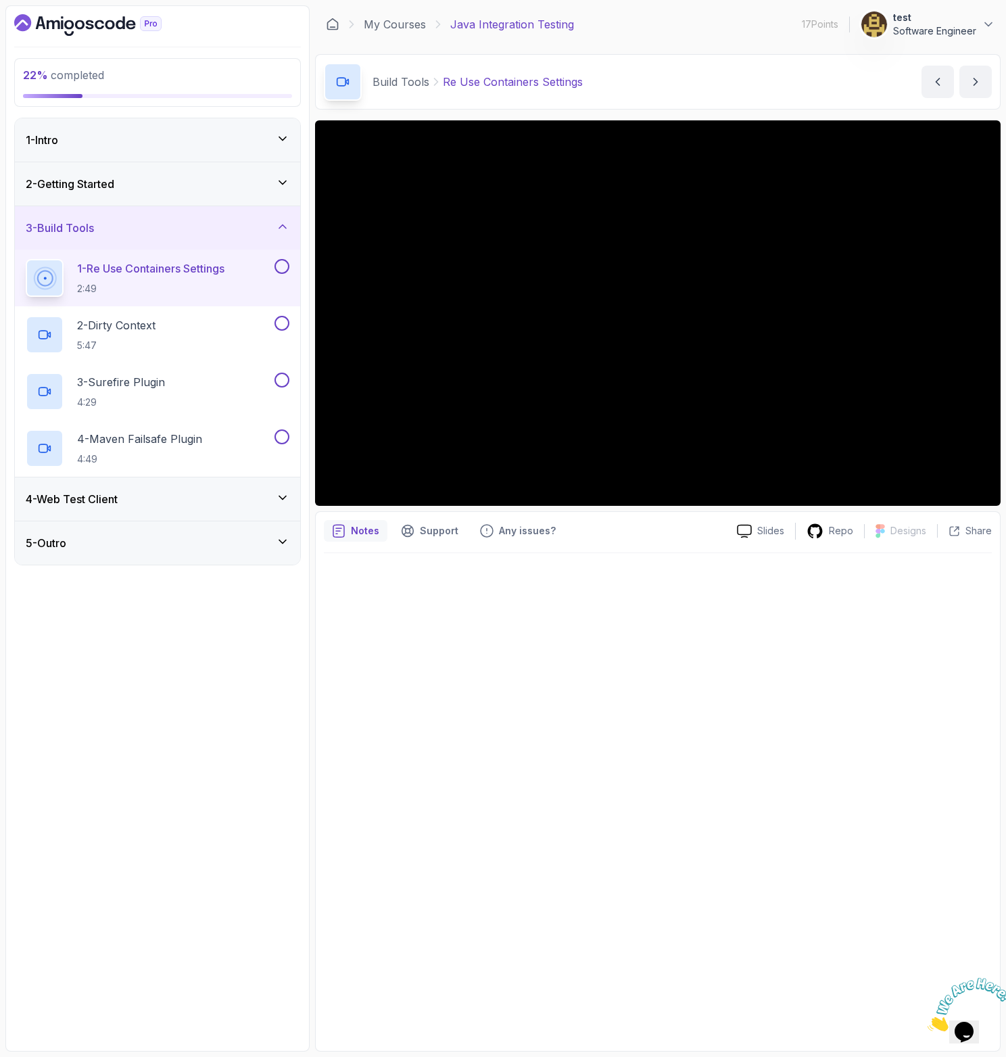
click at [105, 182] on h3 "2 - Getting Started" at bounding box center [70, 184] width 89 height 16
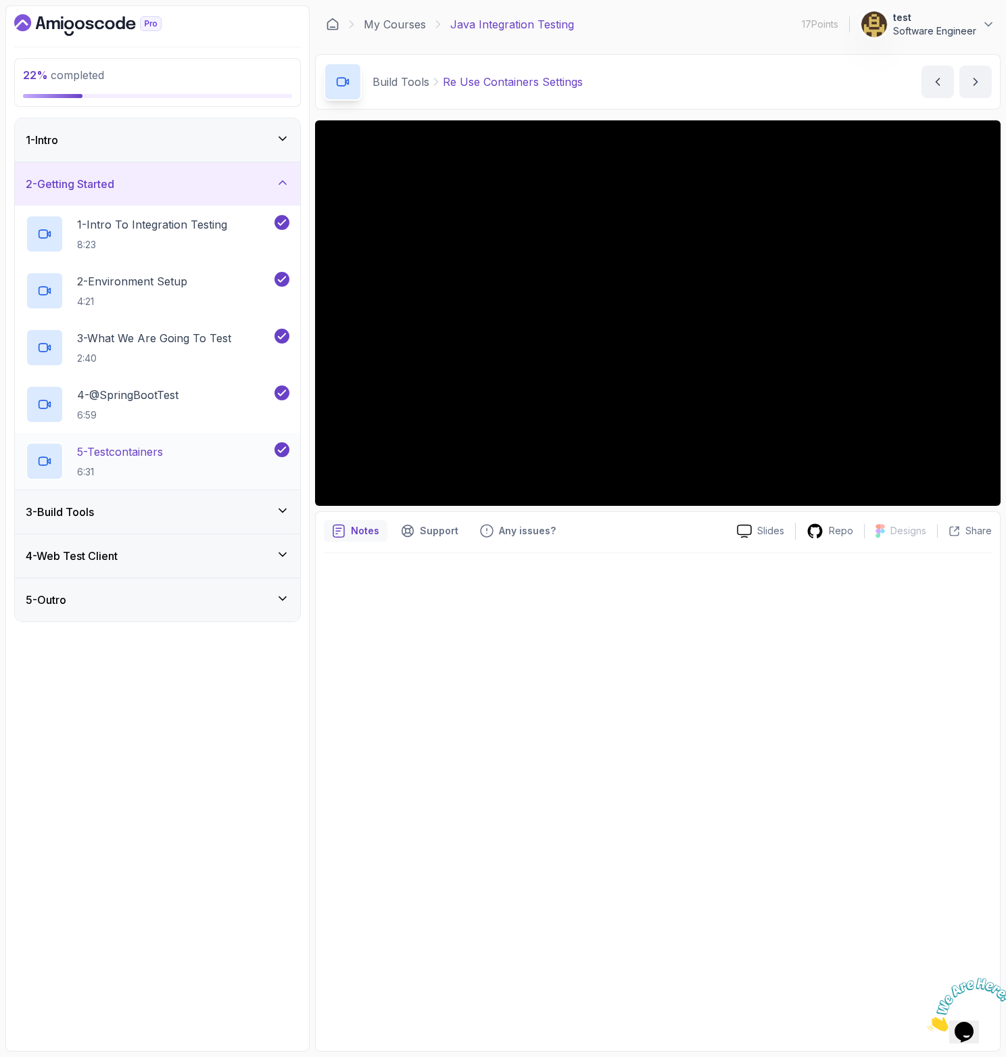
click at [168, 441] on div "5 - Testcontainers 6:31" at bounding box center [157, 461] width 285 height 57
click at [200, 460] on div "5 - Testcontainers 6:31" at bounding box center [149, 461] width 246 height 38
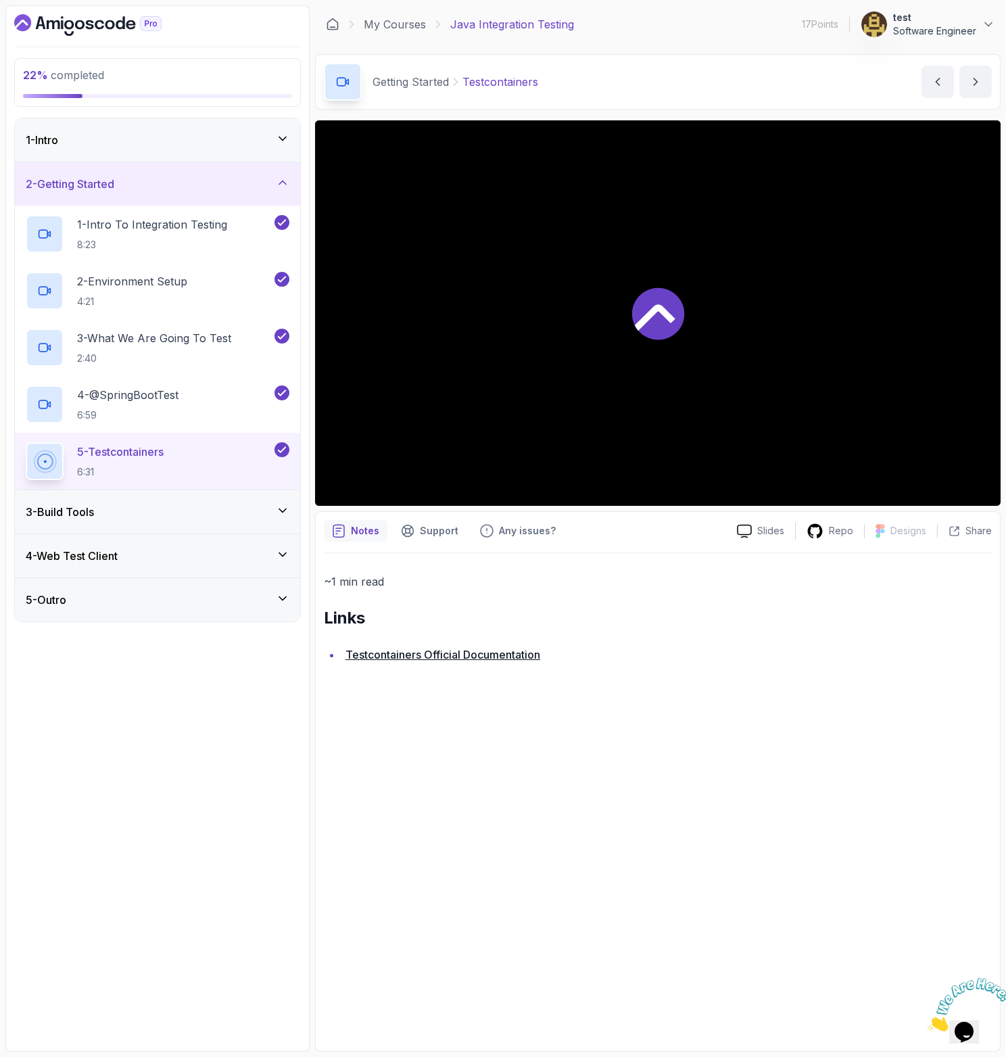
click at [135, 458] on p "5 - Testcontainers" at bounding box center [120, 451] width 87 height 16
click at [174, 510] on div "3 - Build Tools" at bounding box center [158, 512] width 264 height 16
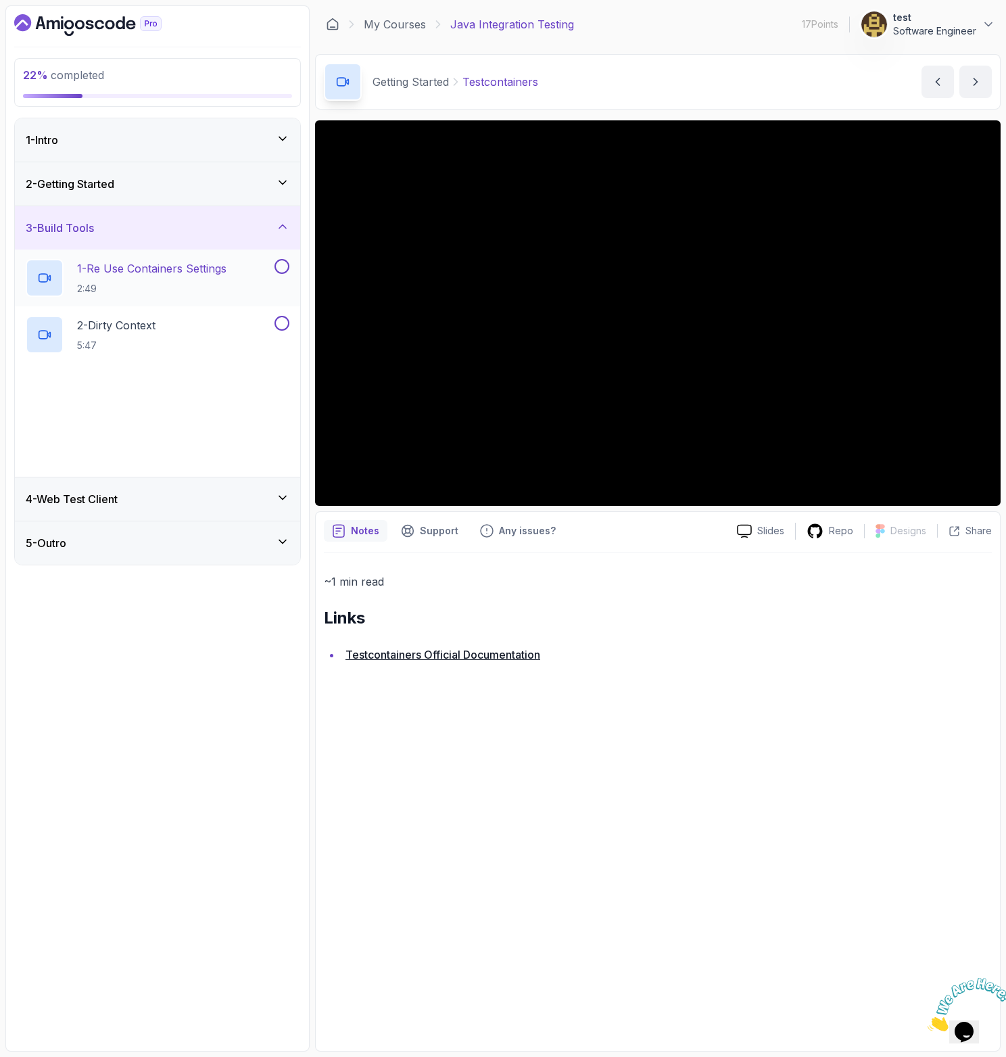
click at [193, 282] on p "2:49" at bounding box center [151, 289] width 149 height 14
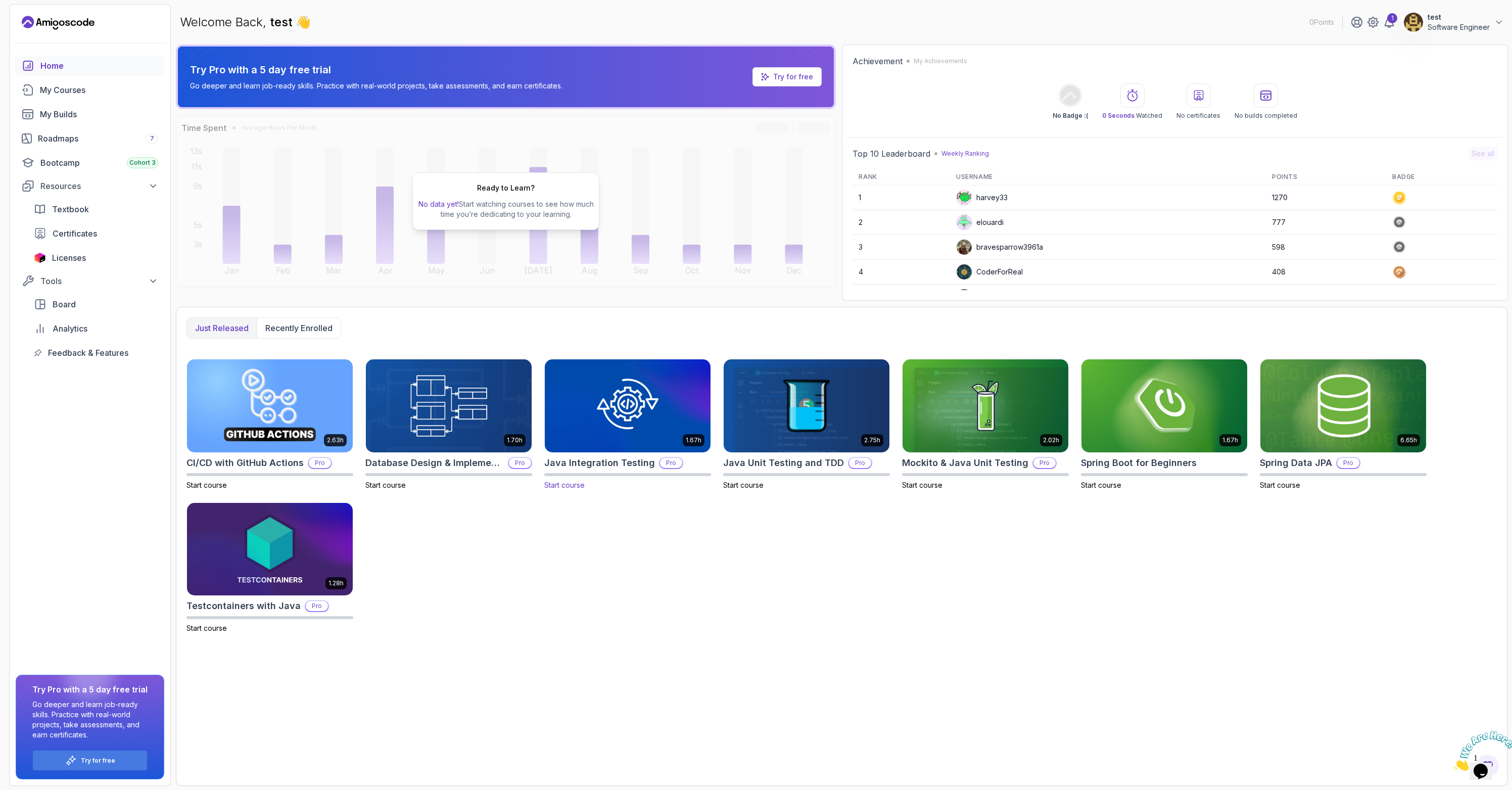
click at [619, 411] on img at bounding box center [627, 405] width 174 height 97
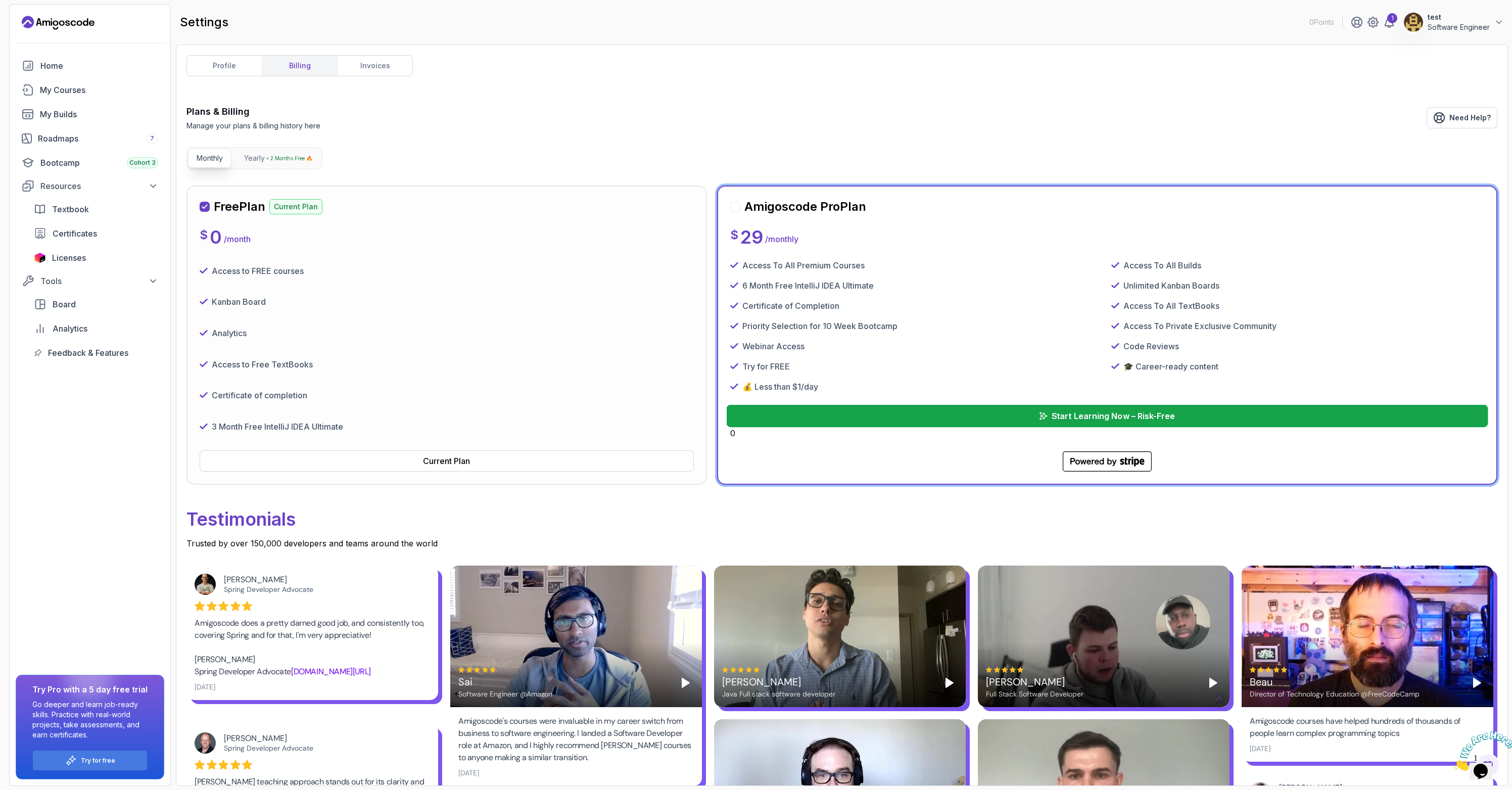
click at [910, 411] on button "Start Learning Now – Risk-Free" at bounding box center [1106, 416] width 762 height 22
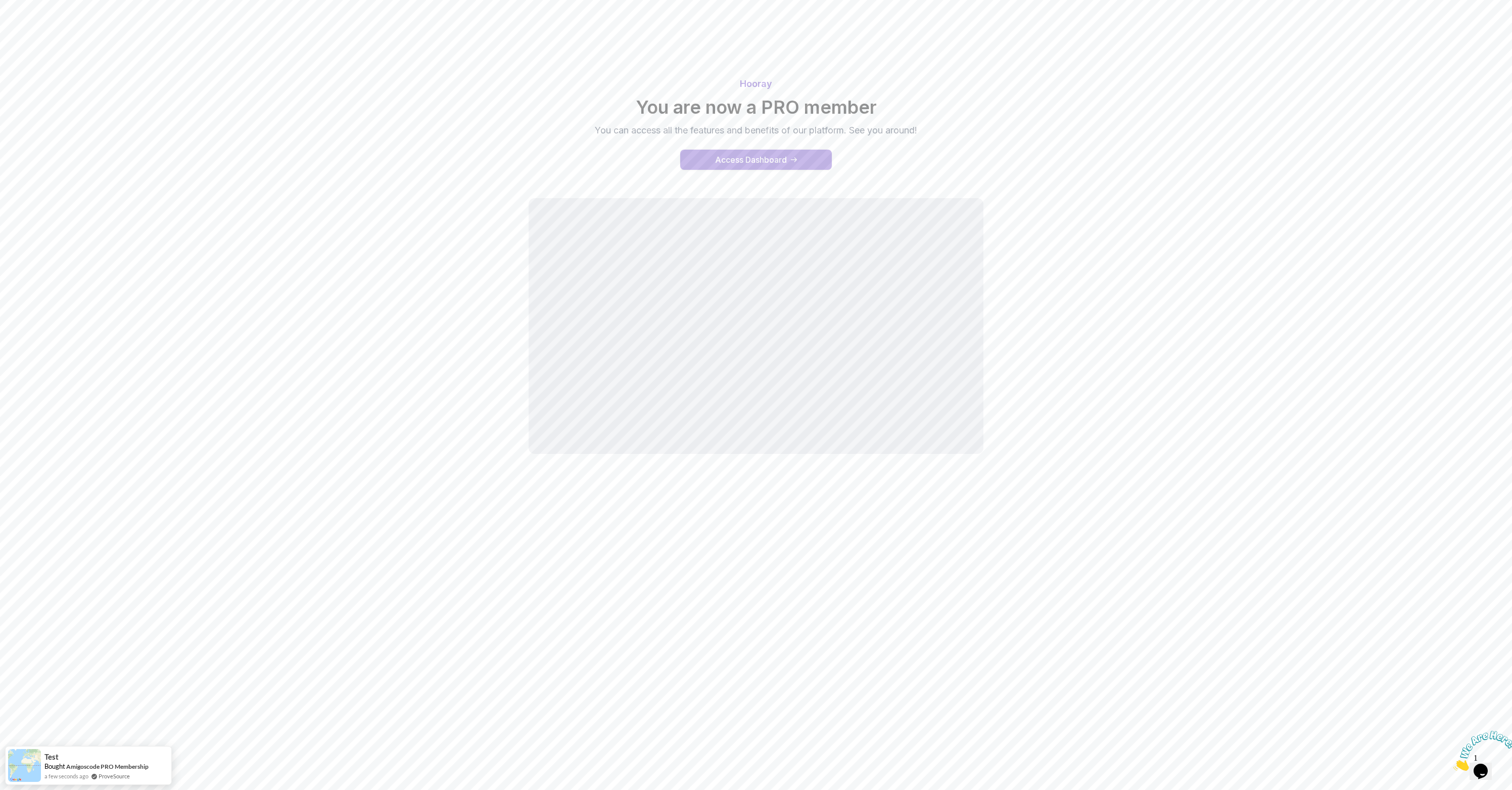
click at [723, 158] on div "Access Dashboard" at bounding box center [751, 159] width 72 height 12
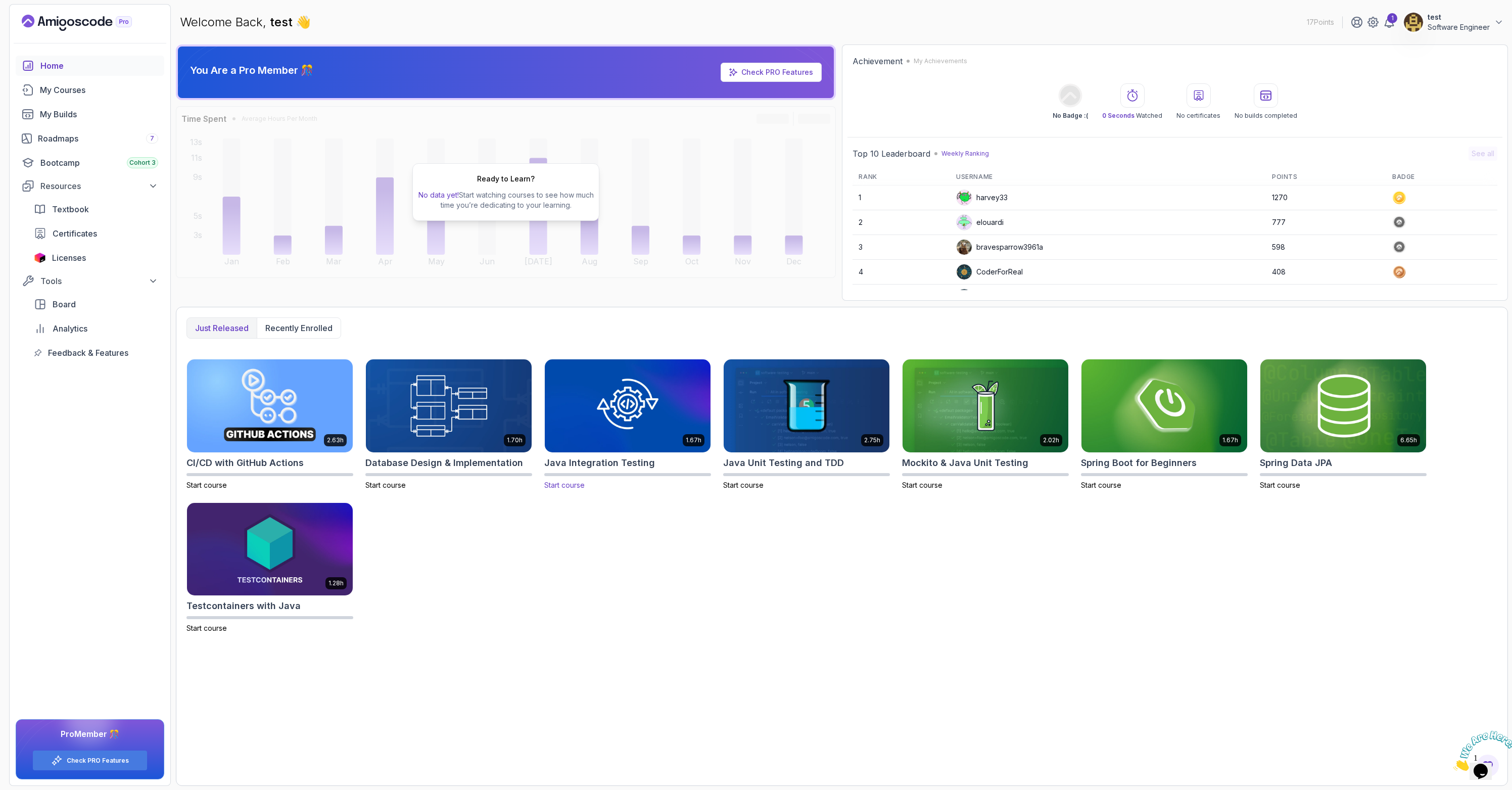
click at [628, 417] on img at bounding box center [627, 405] width 174 height 97
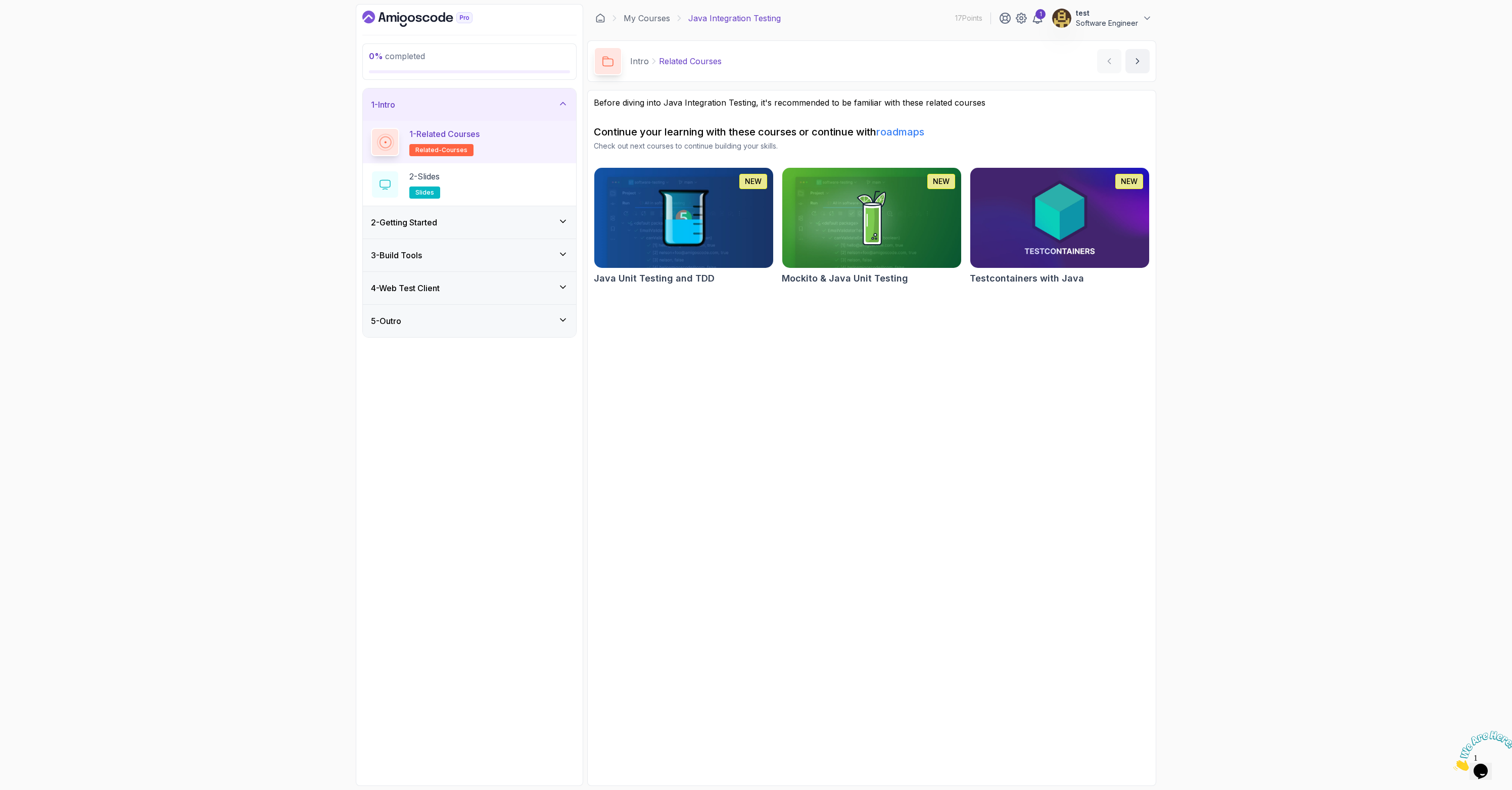
click at [497, 213] on div "2 - Getting Started" at bounding box center [469, 222] width 213 height 32
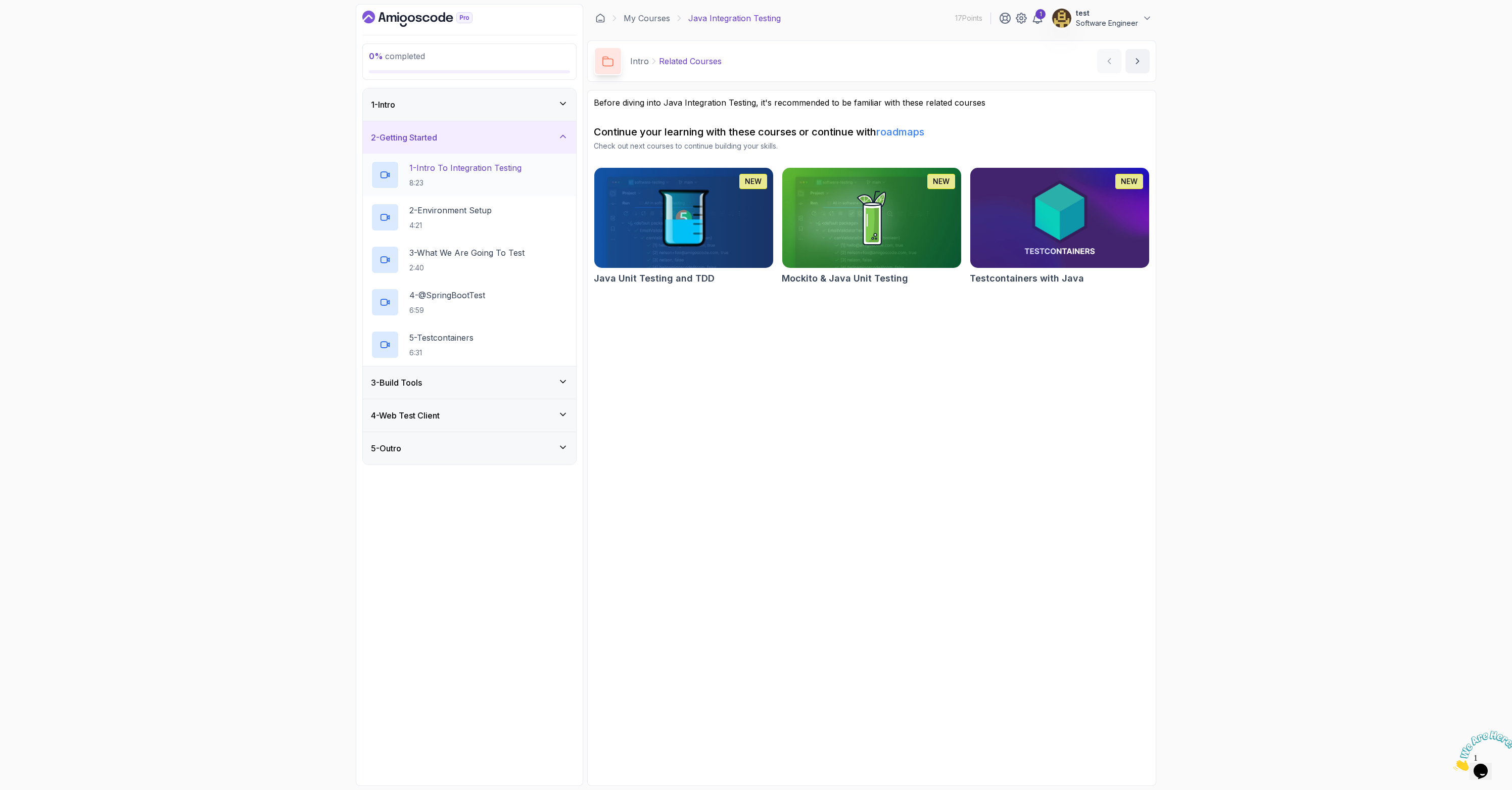
click at [498, 173] on p "1 - Intro To Integration Testing" at bounding box center [466, 167] width 112 height 12
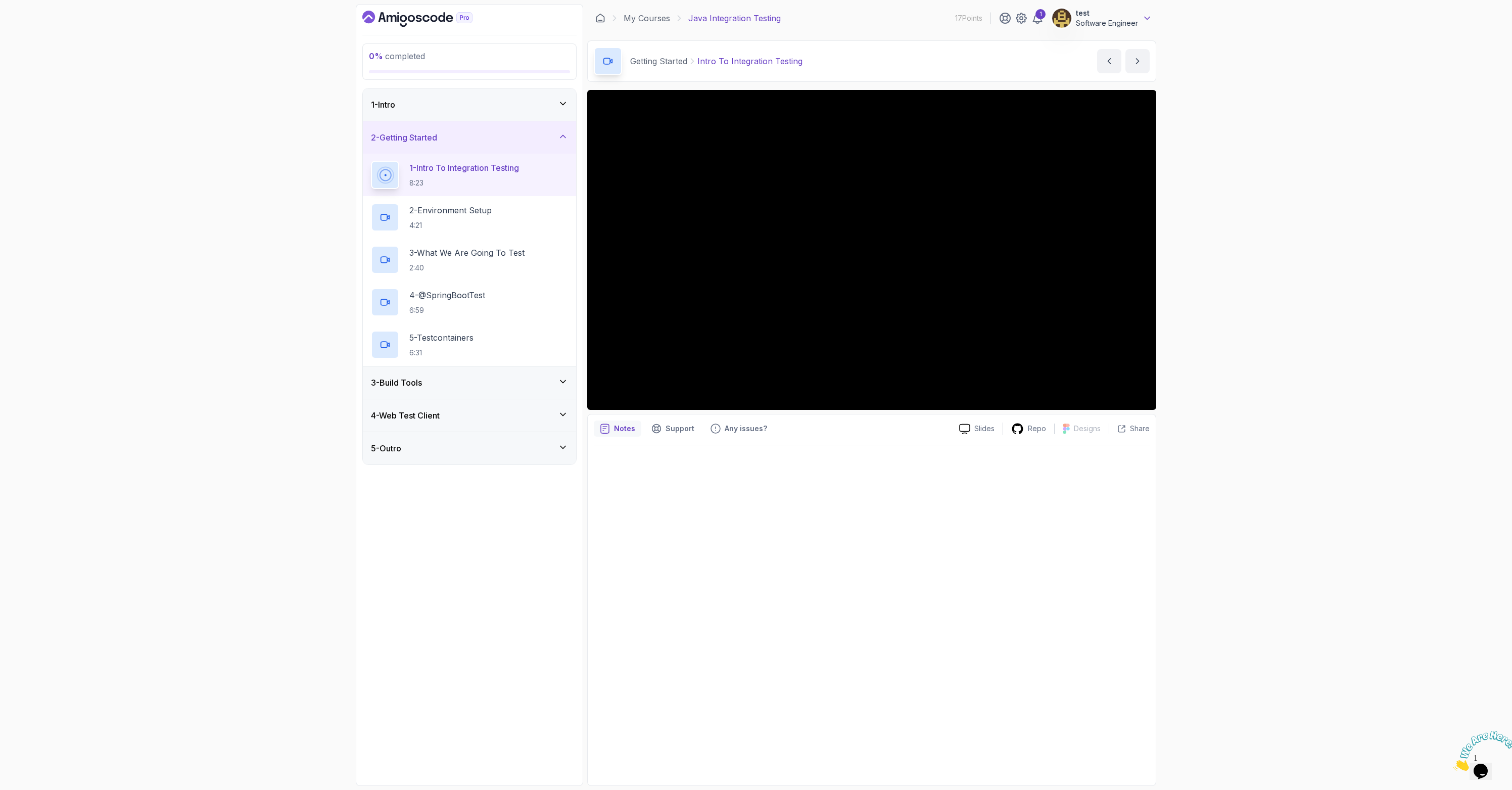
click at [1149, 19] on icon at bounding box center [1147, 19] width 10 height 10
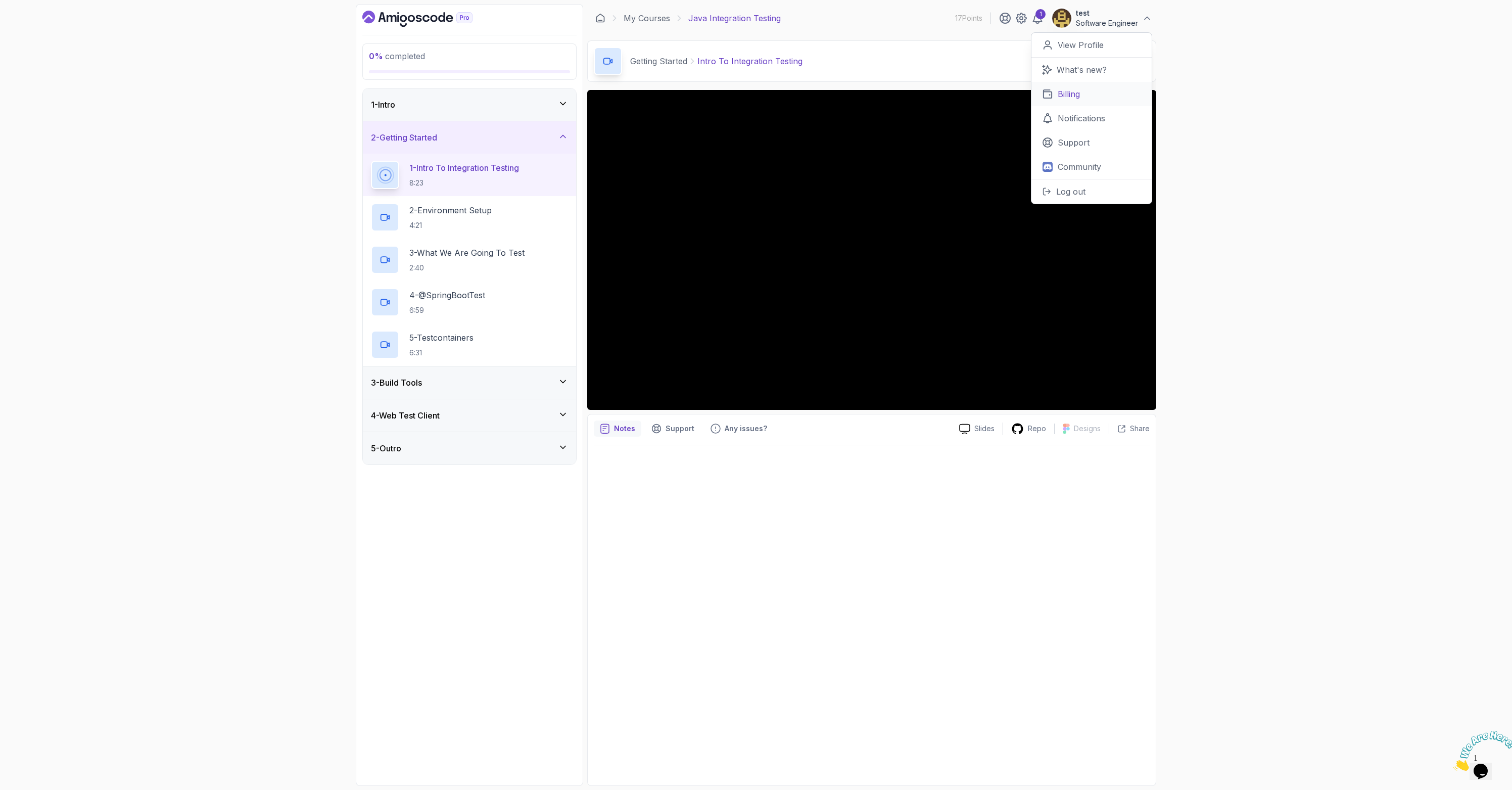
click at [1070, 92] on p "Billing" at bounding box center [1069, 94] width 22 height 12
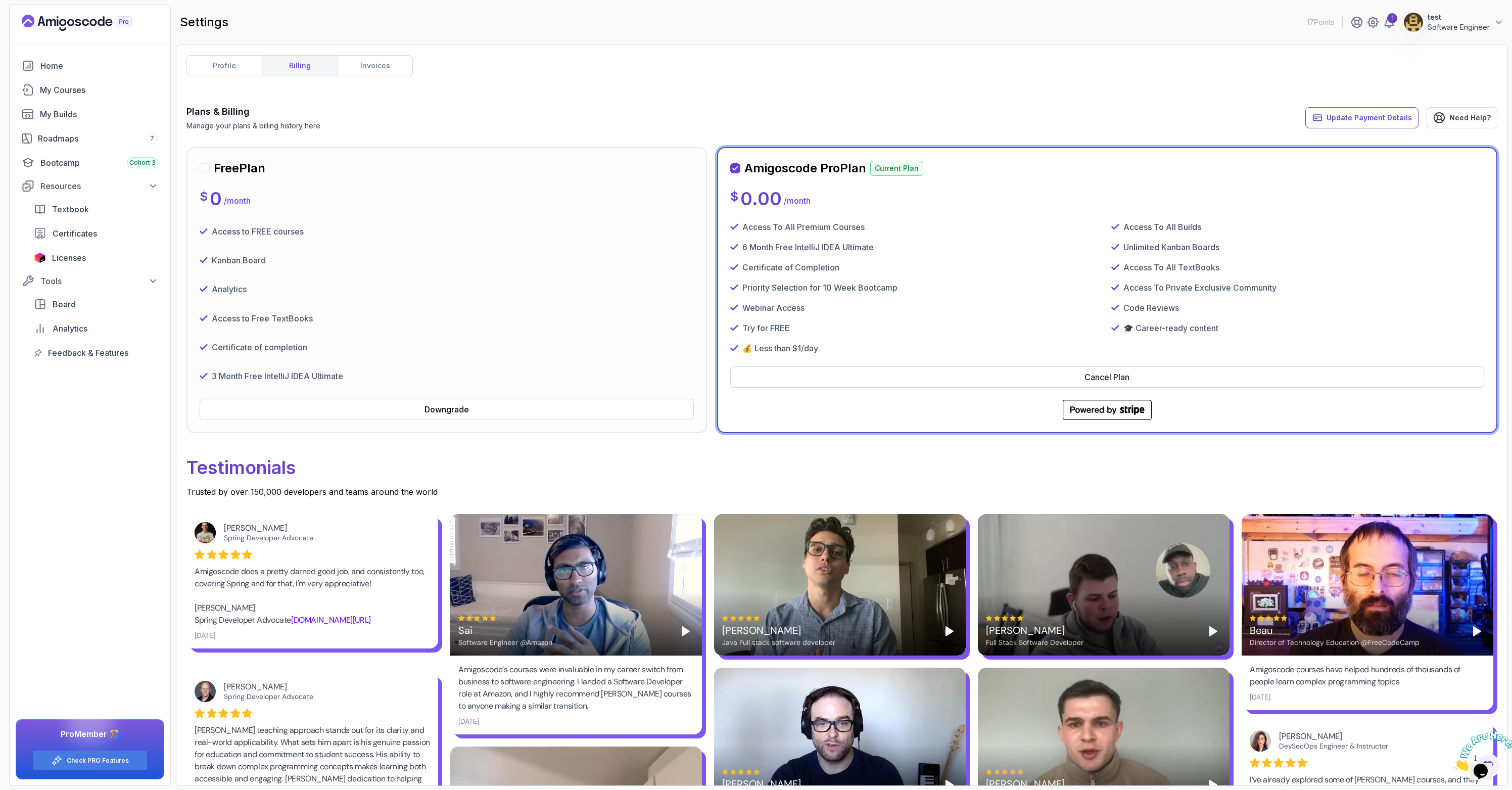
click at [1098, 381] on div "Cancel Plan" at bounding box center [1107, 377] width 45 height 12
